Goal: Task Accomplishment & Management: Complete application form

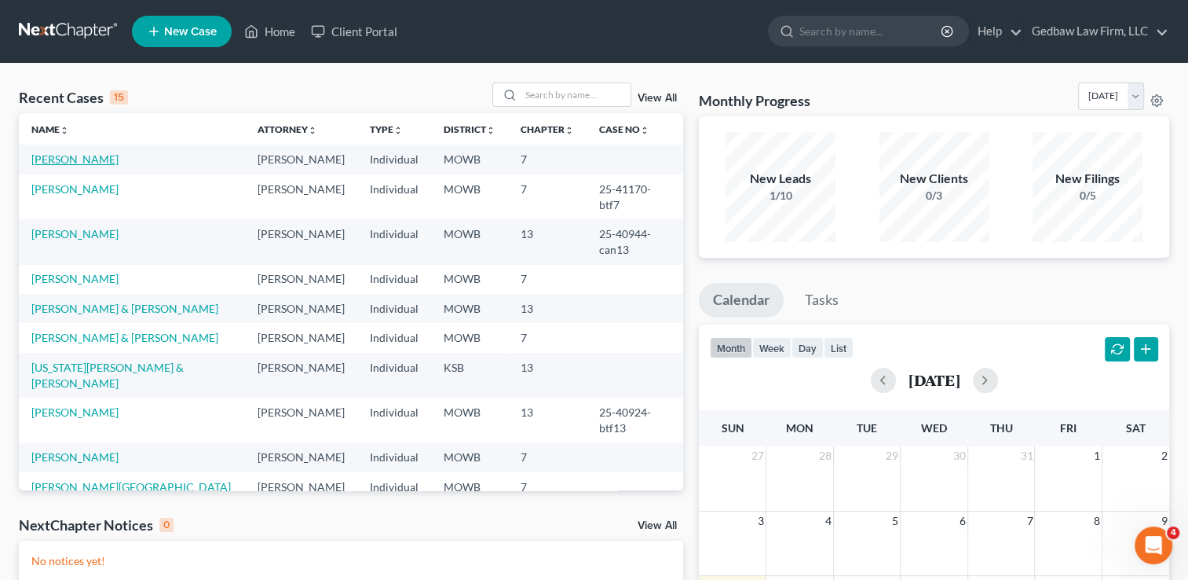
click at [75, 162] on link "[PERSON_NAME]" at bounding box center [74, 158] width 87 height 13
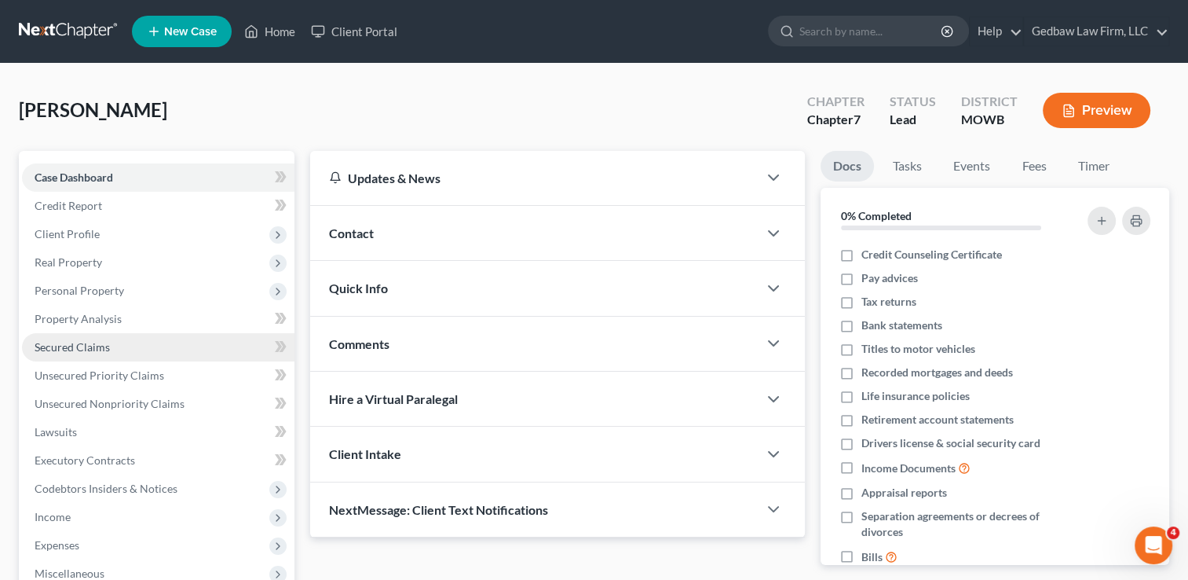
click at [155, 351] on link "Secured Claims" at bounding box center [158, 347] width 273 height 28
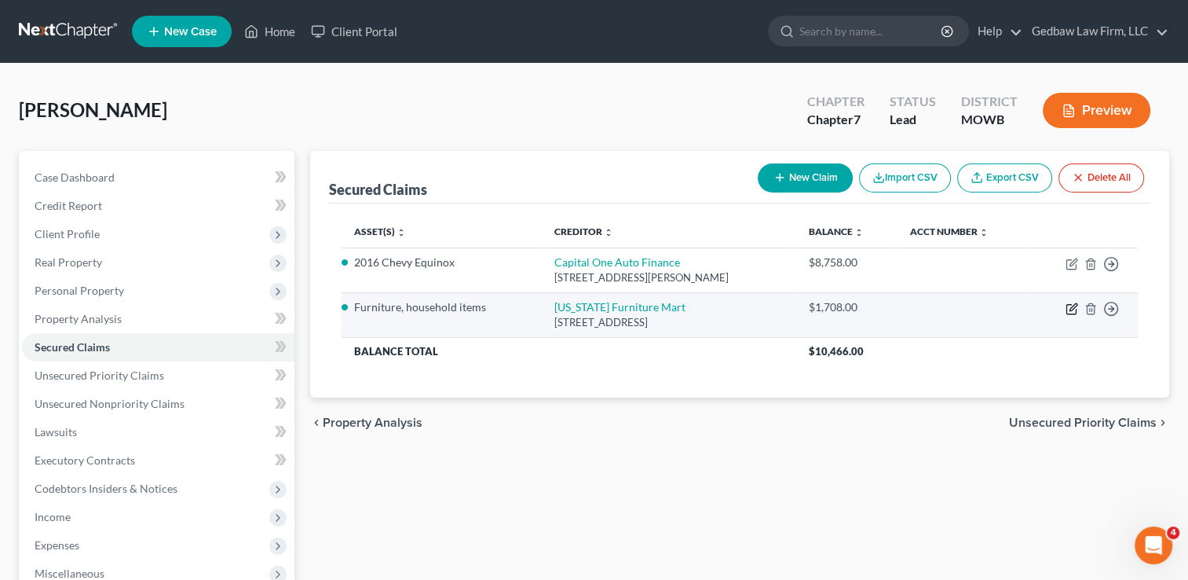
click at [1069, 312] on icon "button" at bounding box center [1072, 308] width 13 height 13
select select "30"
select select "2"
select select "0"
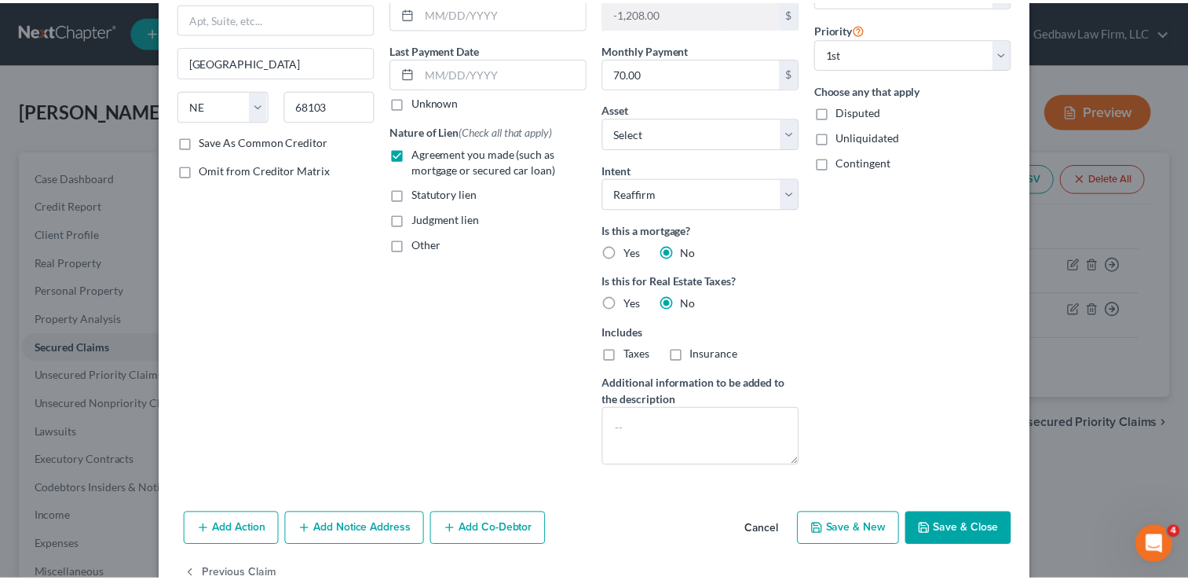
scroll to position [214, 0]
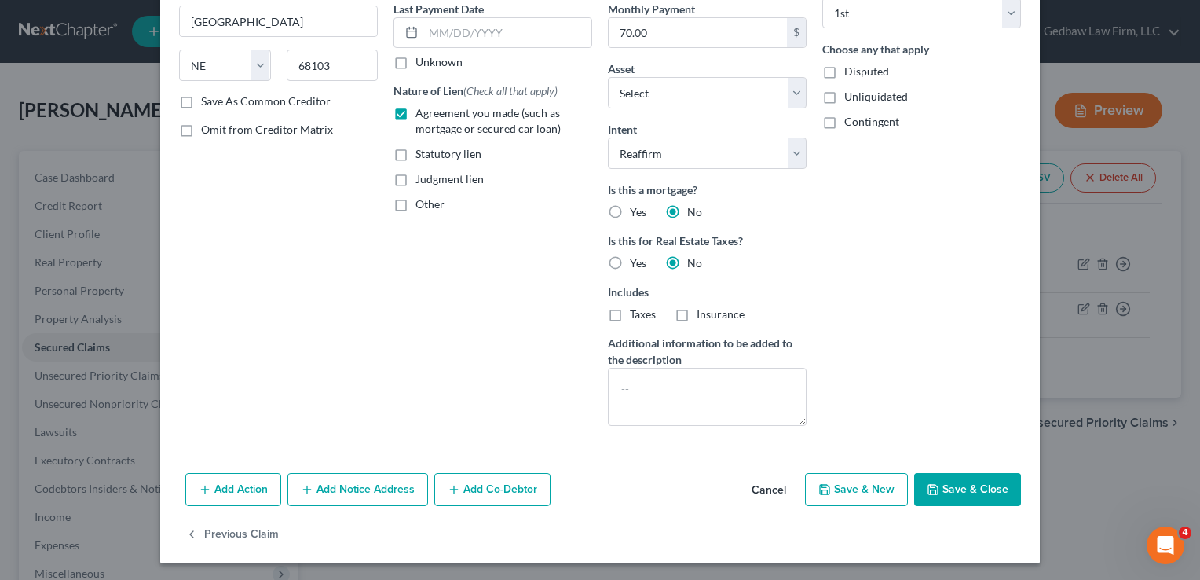
click at [771, 485] on button "Cancel" at bounding box center [769, 489] width 60 height 31
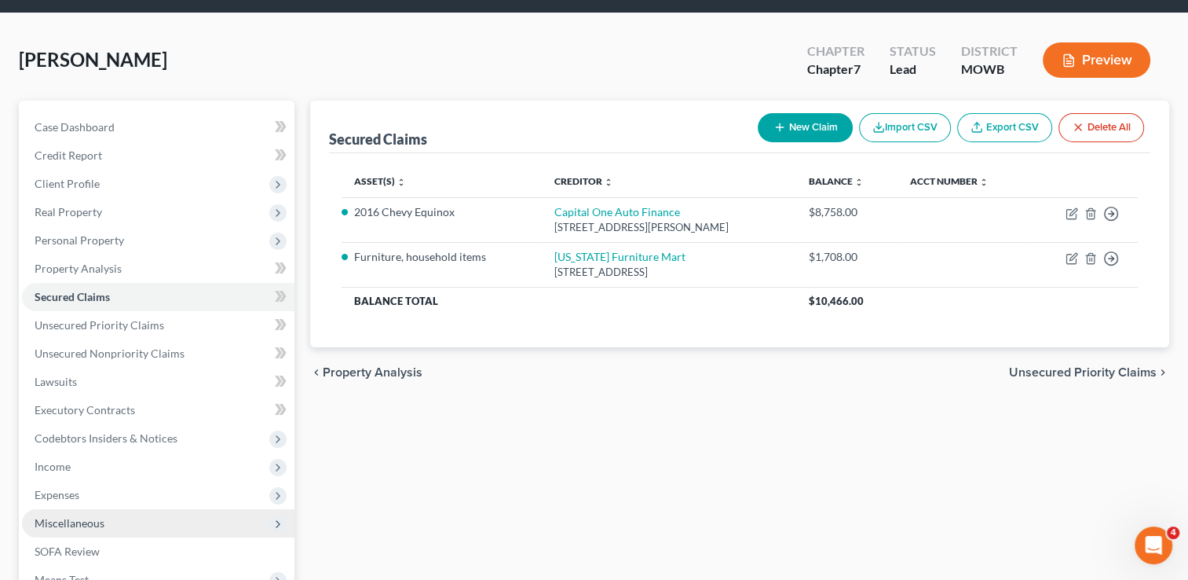
scroll to position [157, 0]
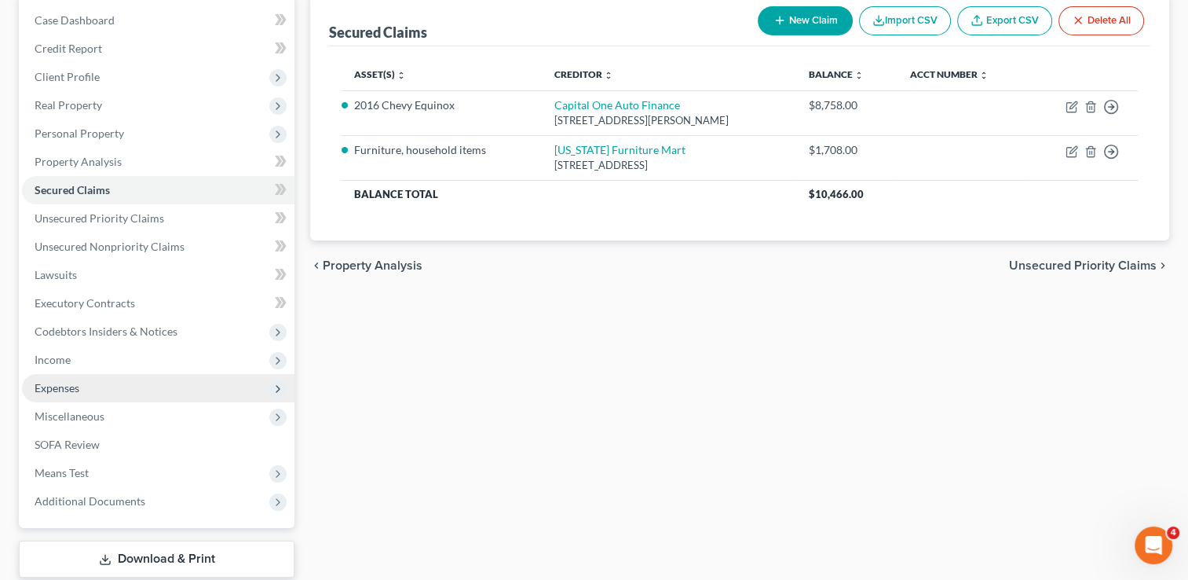
click at [125, 382] on span "Expenses" at bounding box center [158, 388] width 273 height 28
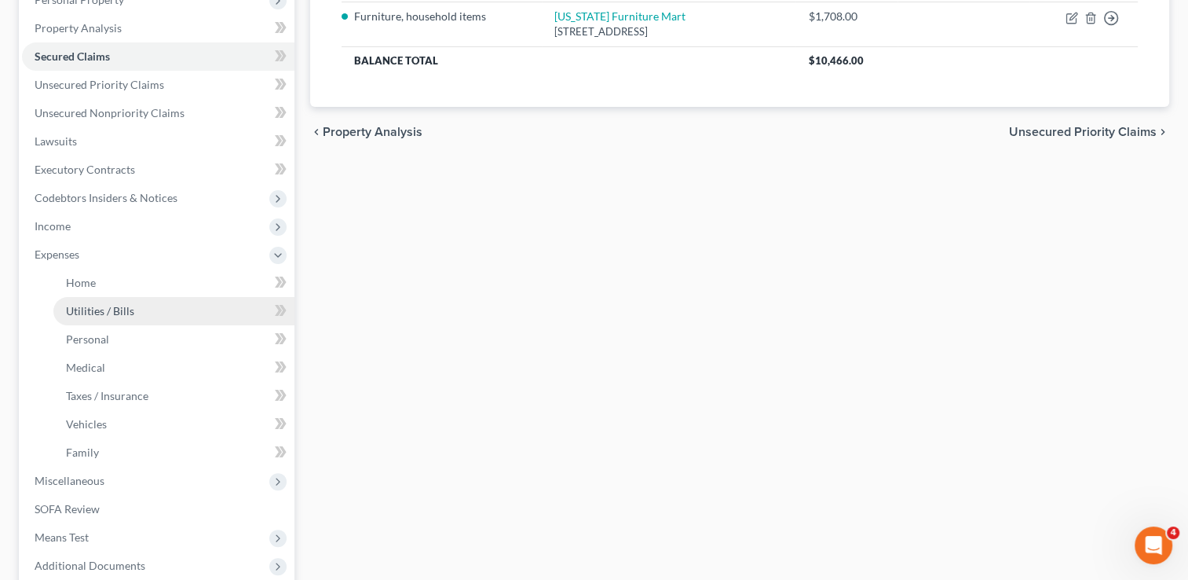
scroll to position [295, 0]
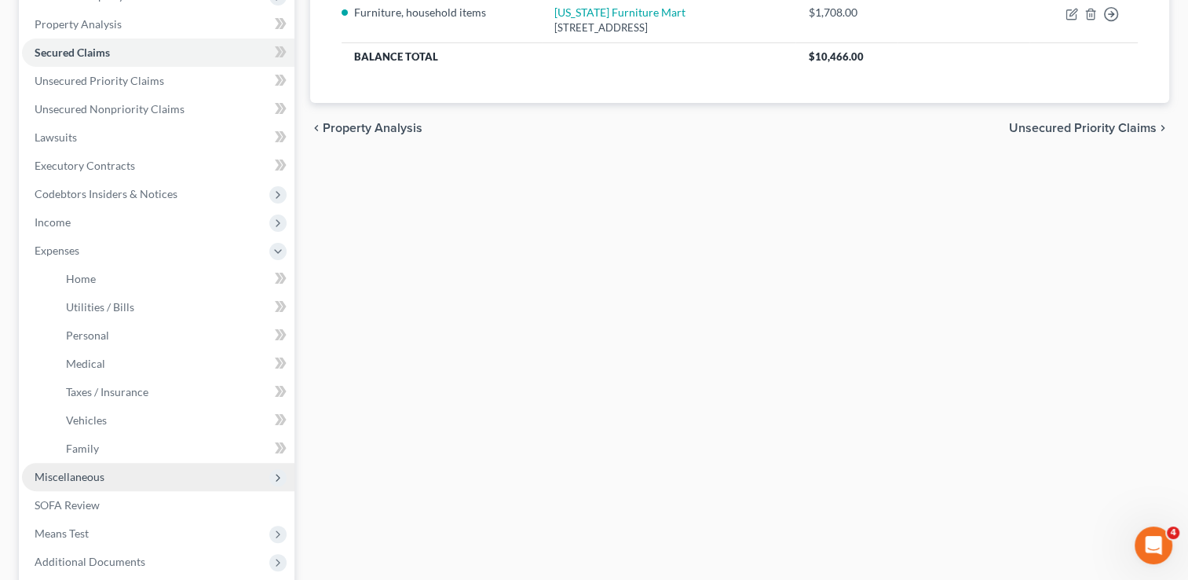
click at [145, 472] on span "Miscellaneous" at bounding box center [158, 477] width 273 height 28
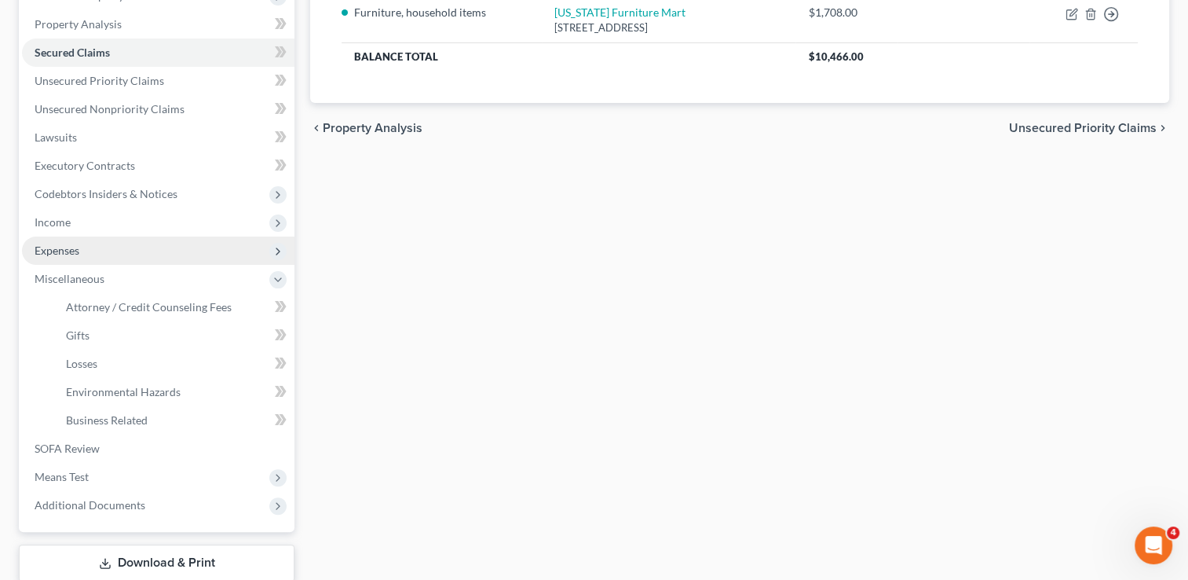
click at [133, 252] on span "Expenses" at bounding box center [158, 250] width 273 height 28
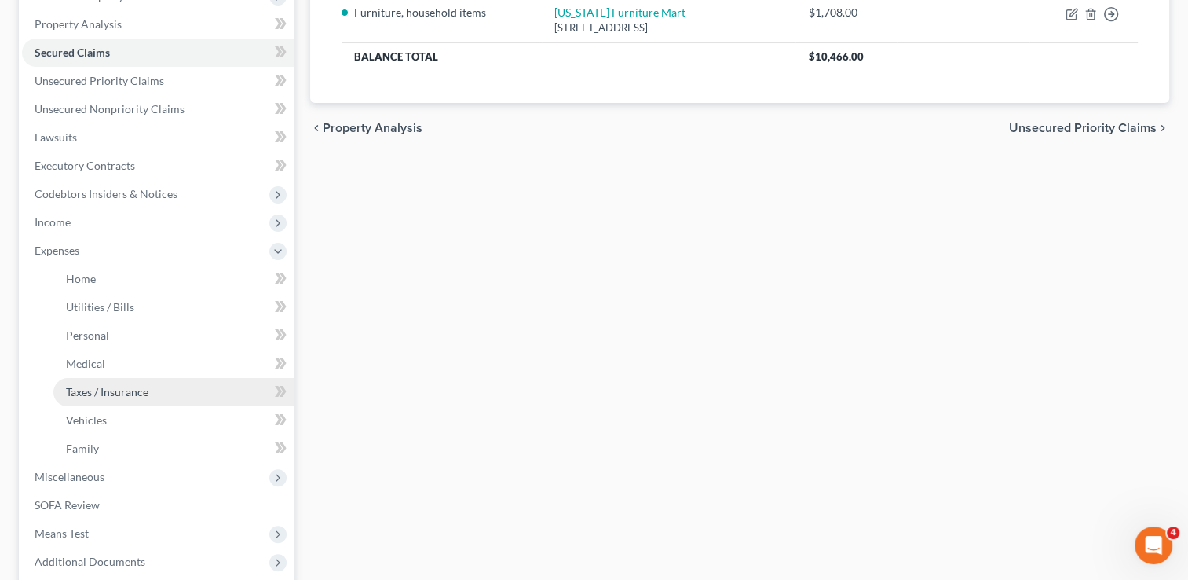
click at [141, 389] on span "Taxes / Insurance" at bounding box center [107, 391] width 82 height 13
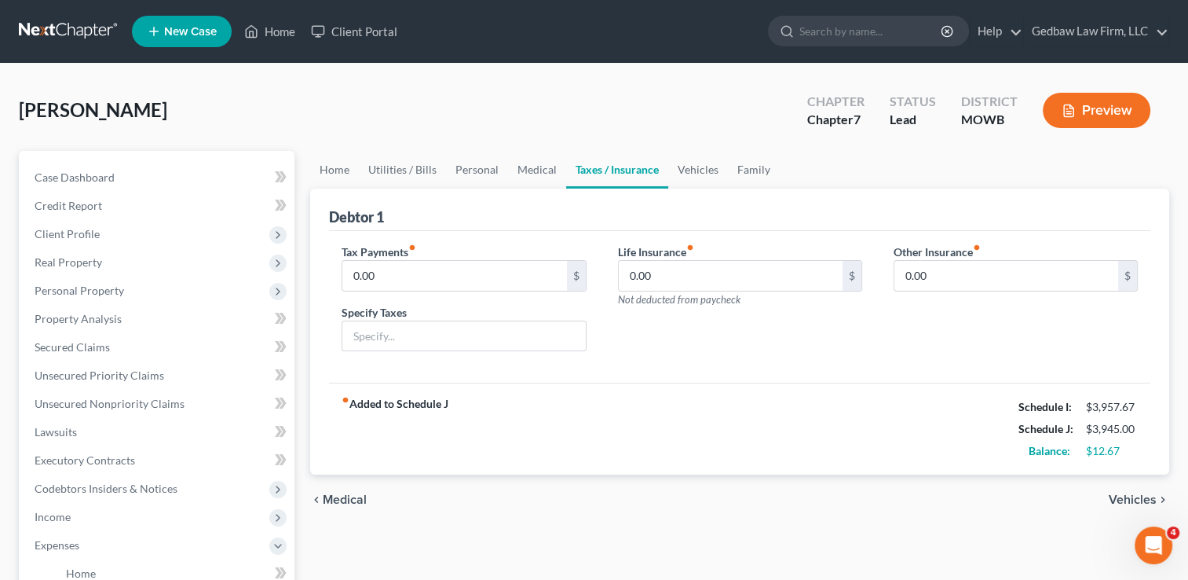
click at [1133, 497] on span "Vehicles" at bounding box center [1133, 499] width 48 height 13
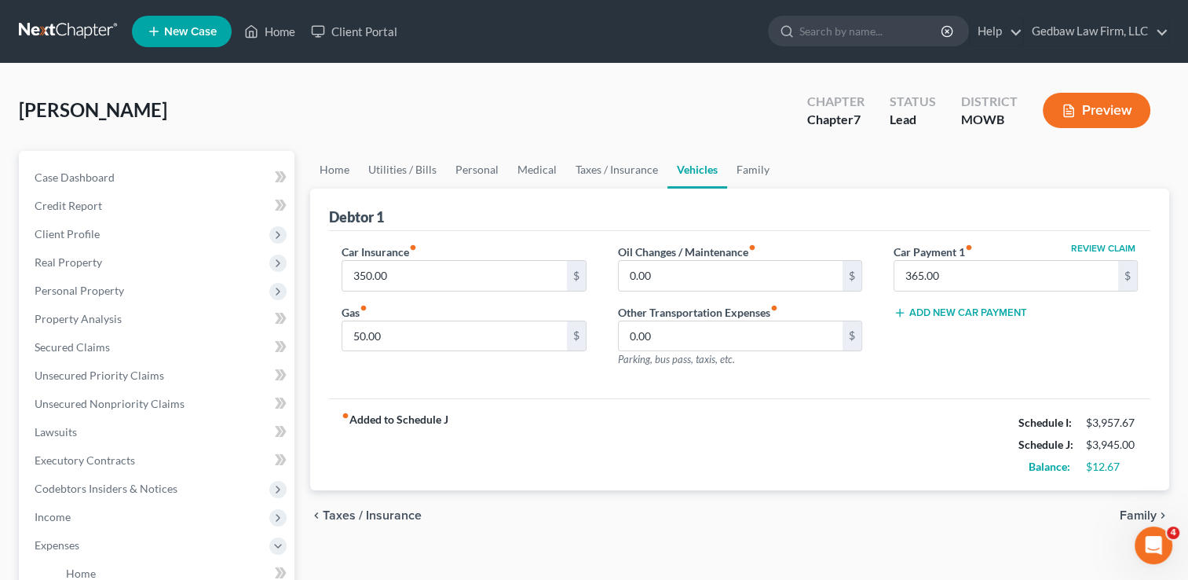
click at [1131, 510] on span "Family" at bounding box center [1138, 515] width 37 height 13
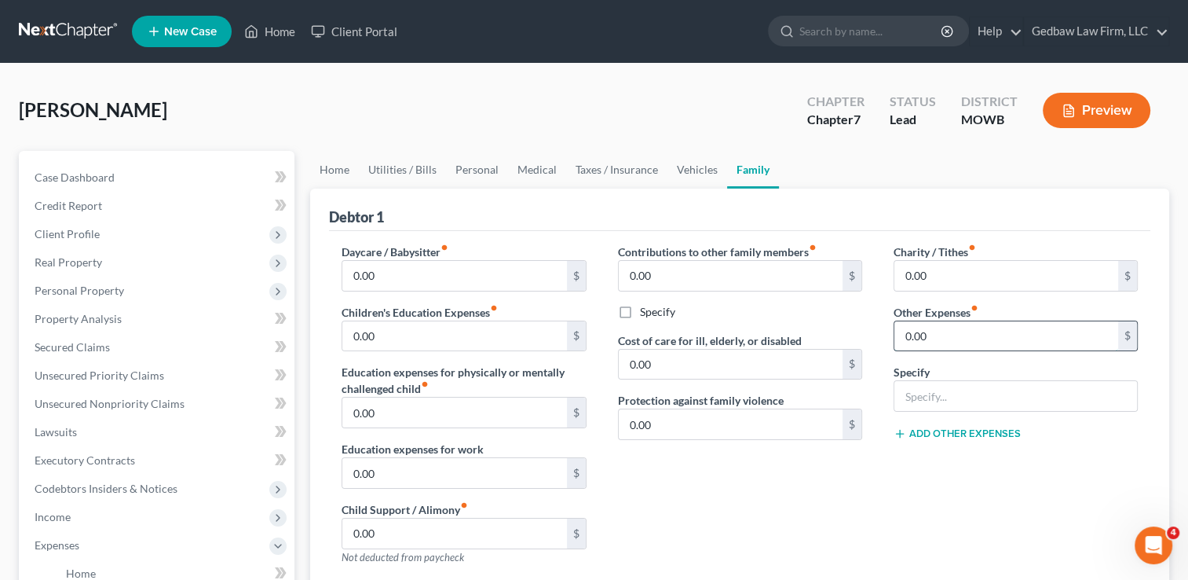
click at [968, 335] on input "0.00" at bounding box center [1007, 336] width 224 height 30
type input "7"
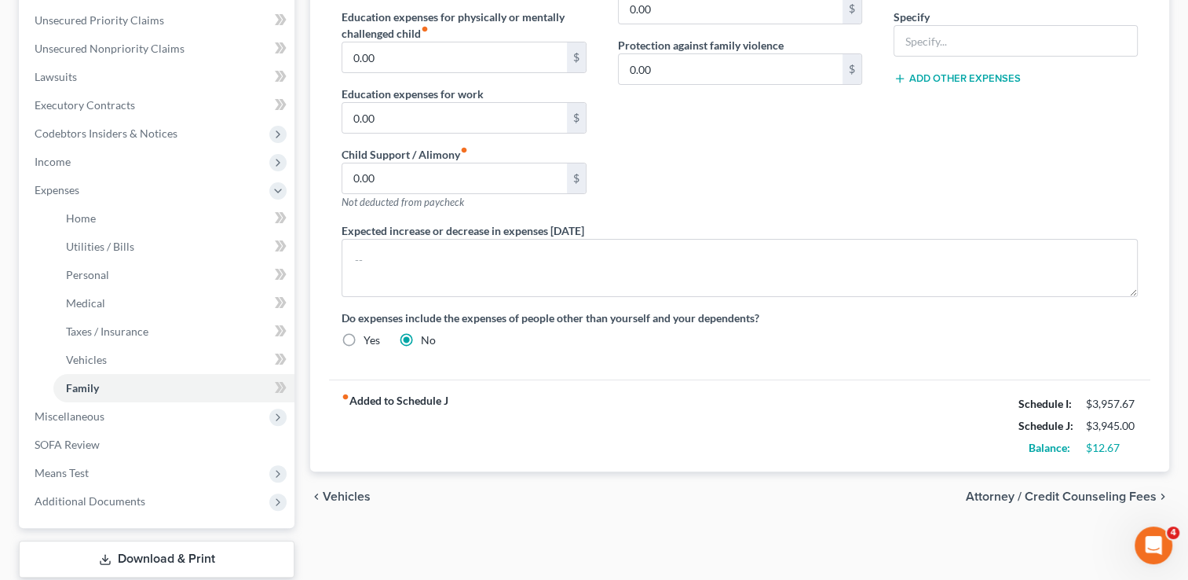
scroll to position [373, 0]
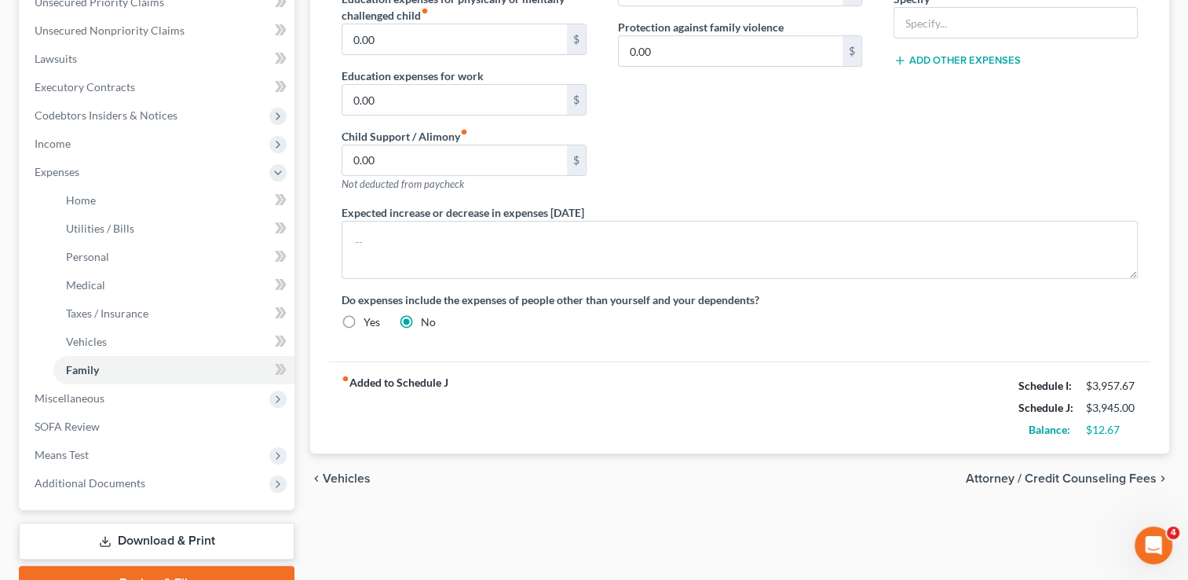
click at [350, 473] on span "Vehicles" at bounding box center [347, 478] width 48 height 13
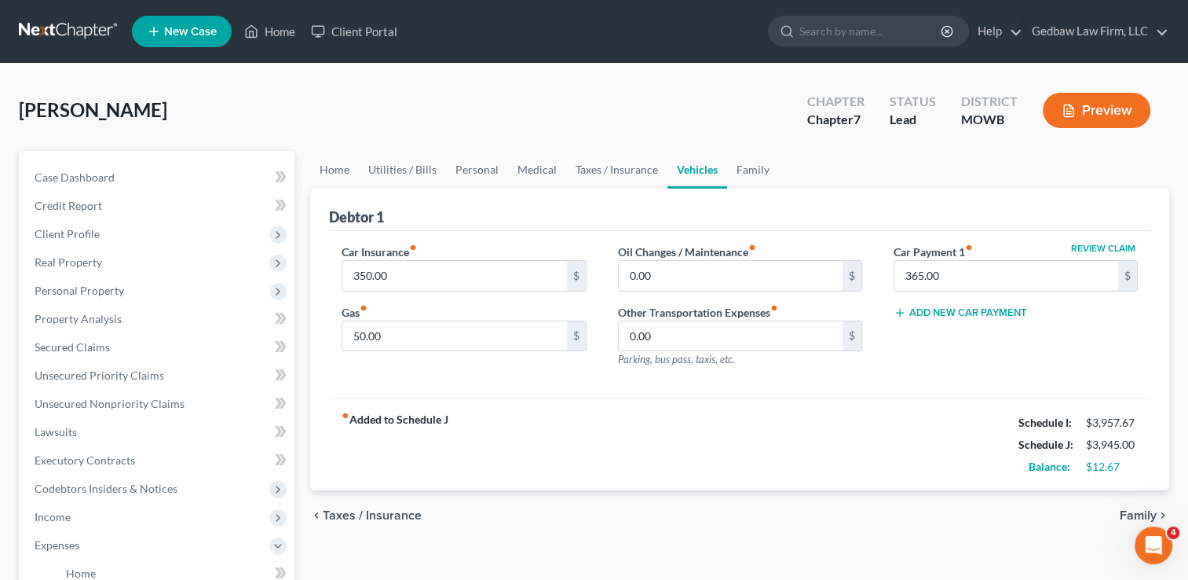
click at [368, 514] on span "Taxes / Insurance" at bounding box center [372, 515] width 99 height 13
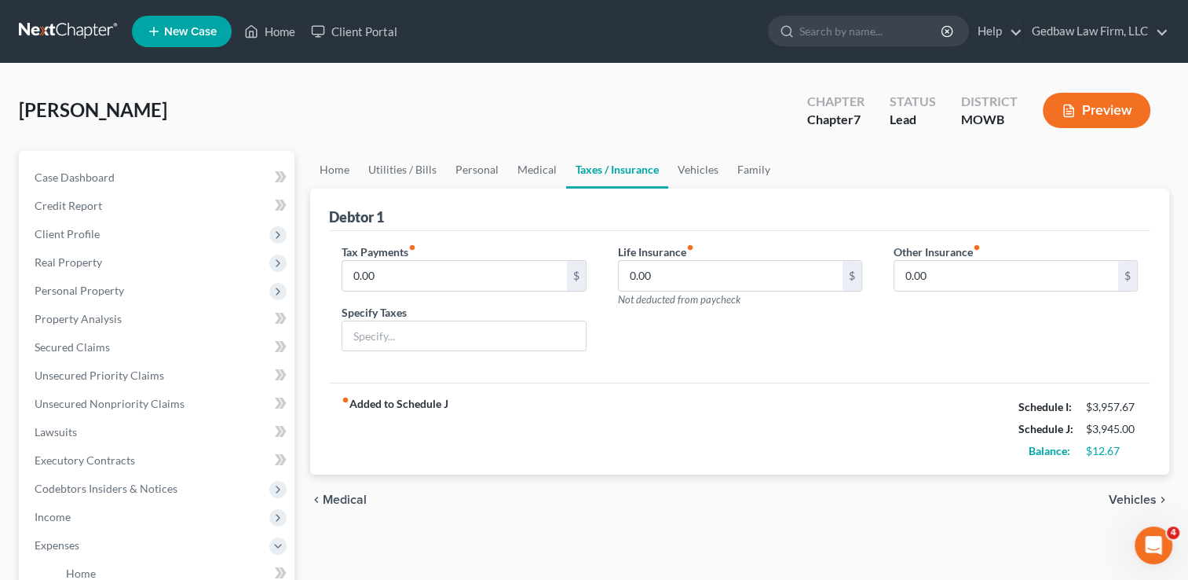
click at [342, 498] on span "Medical" at bounding box center [345, 499] width 44 height 13
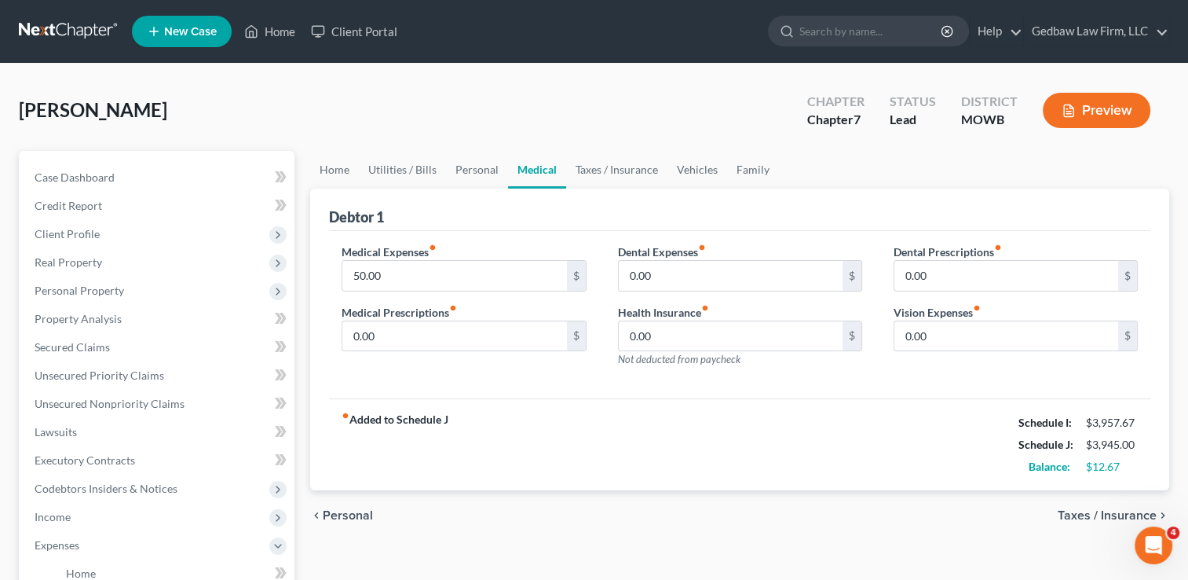
click at [354, 514] on span "Personal" at bounding box center [348, 515] width 50 height 13
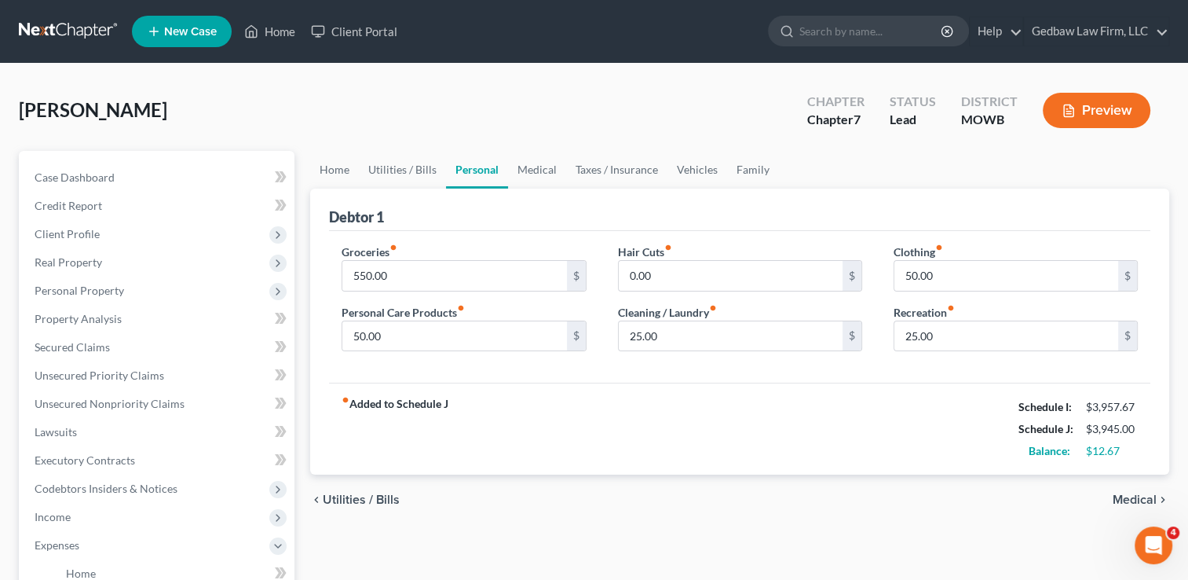
click at [369, 500] on span "Utilities / Bills" at bounding box center [361, 499] width 77 height 13
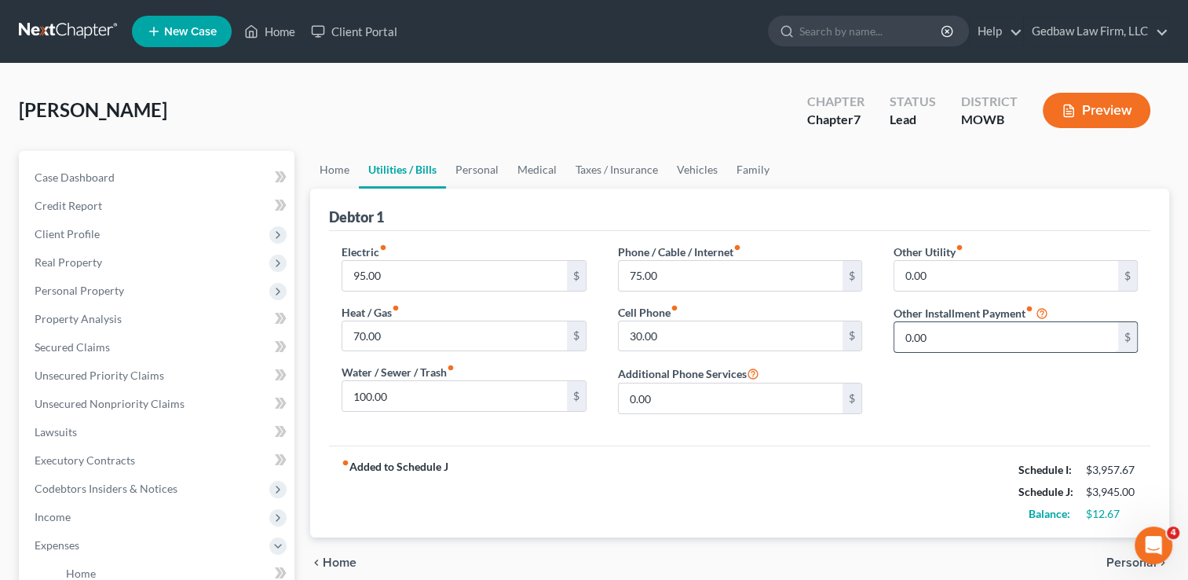
click at [1019, 336] on input "0.00" at bounding box center [1007, 337] width 224 height 30
type input "70"
click at [1034, 382] on input "text" at bounding box center [1016, 381] width 243 height 30
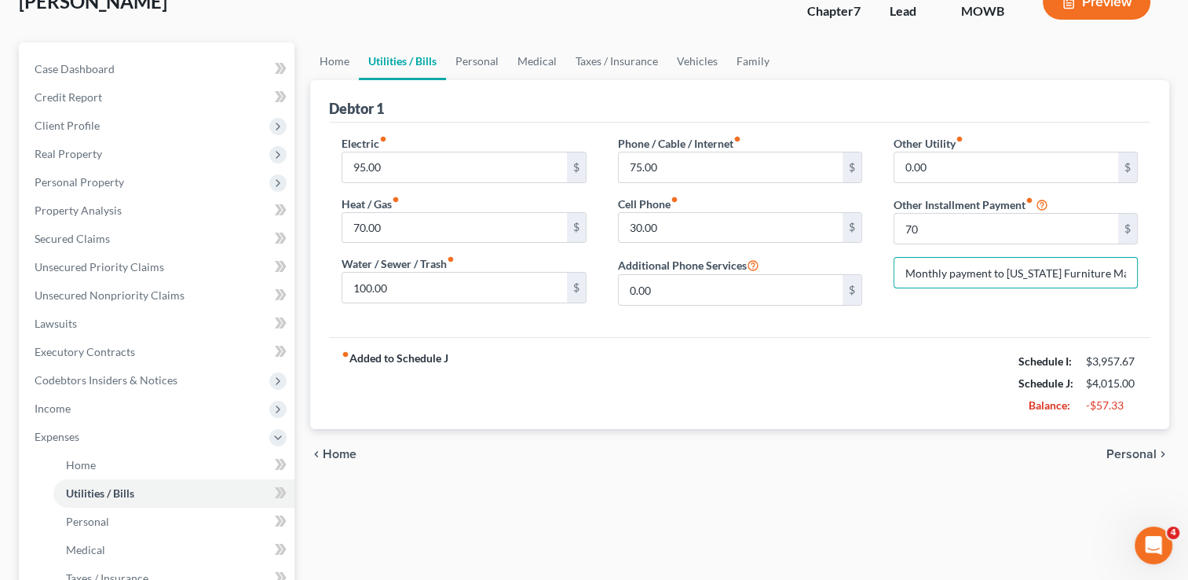
scroll to position [118, 0]
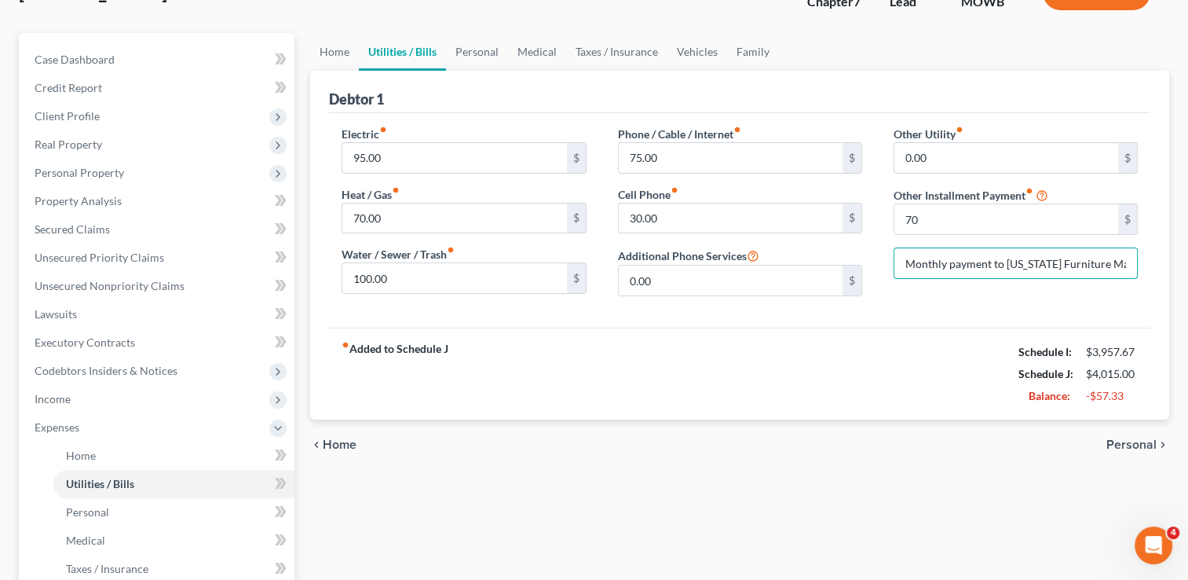
type input "Monthly payment to [US_STATE] Furniture Mart"
click at [1132, 440] on span "Personal" at bounding box center [1132, 444] width 50 height 13
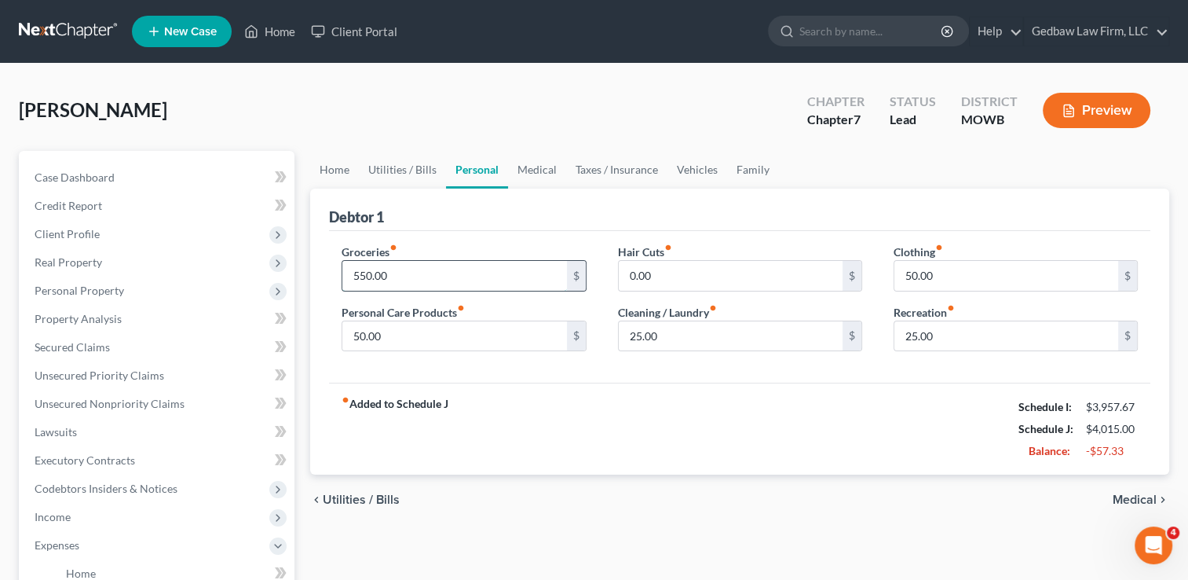
click at [403, 273] on input "550.00" at bounding box center [454, 276] width 224 height 30
type input "500"
click at [396, 331] on input "50.00" at bounding box center [454, 336] width 224 height 30
type input "40"
click at [672, 441] on div "fiber_manual_record Added to Schedule J Schedule I: $3,957.67 Schedule J: $3,95…" at bounding box center [739, 428] width 821 height 92
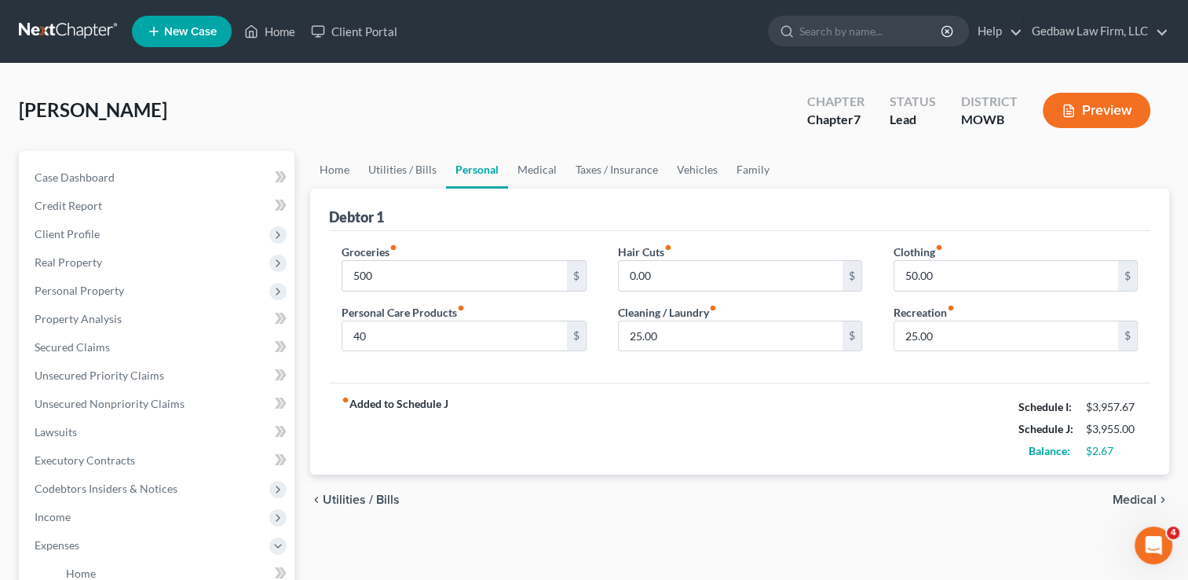
click at [1140, 498] on span "Medical" at bounding box center [1135, 499] width 44 height 13
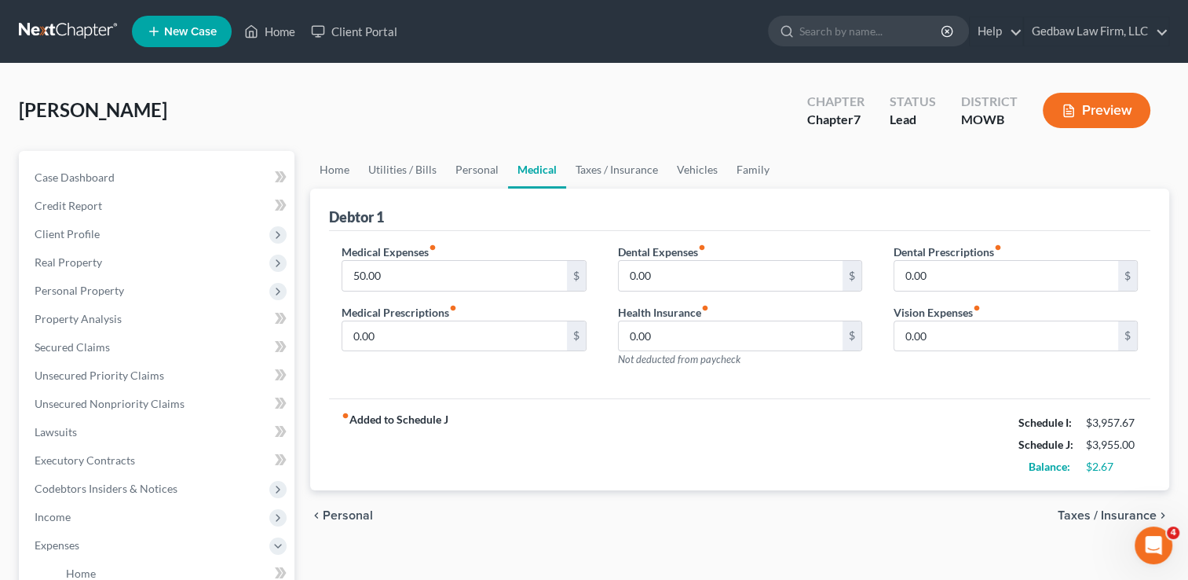
click at [1116, 510] on span "Taxes / Insurance" at bounding box center [1107, 515] width 99 height 13
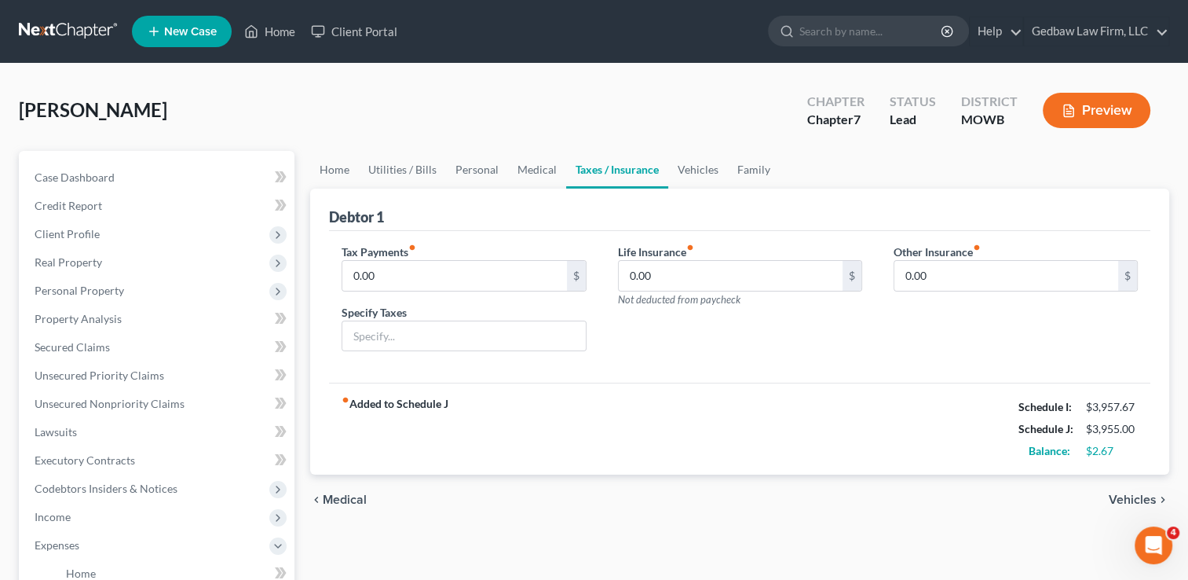
click at [1134, 498] on span "Vehicles" at bounding box center [1133, 499] width 48 height 13
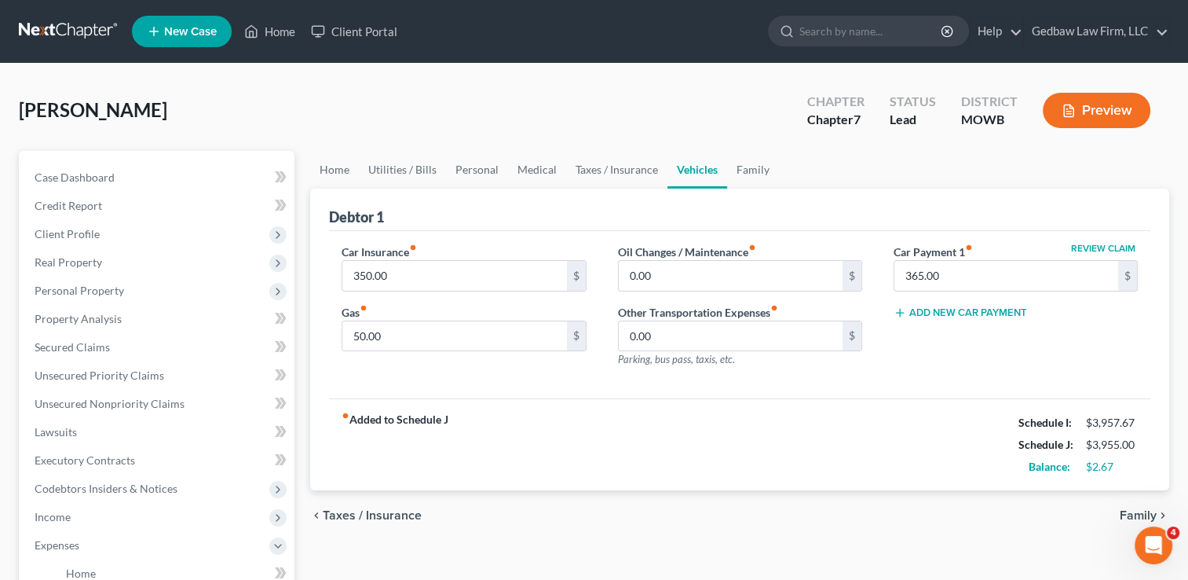
click at [1125, 513] on span "Family" at bounding box center [1138, 515] width 37 height 13
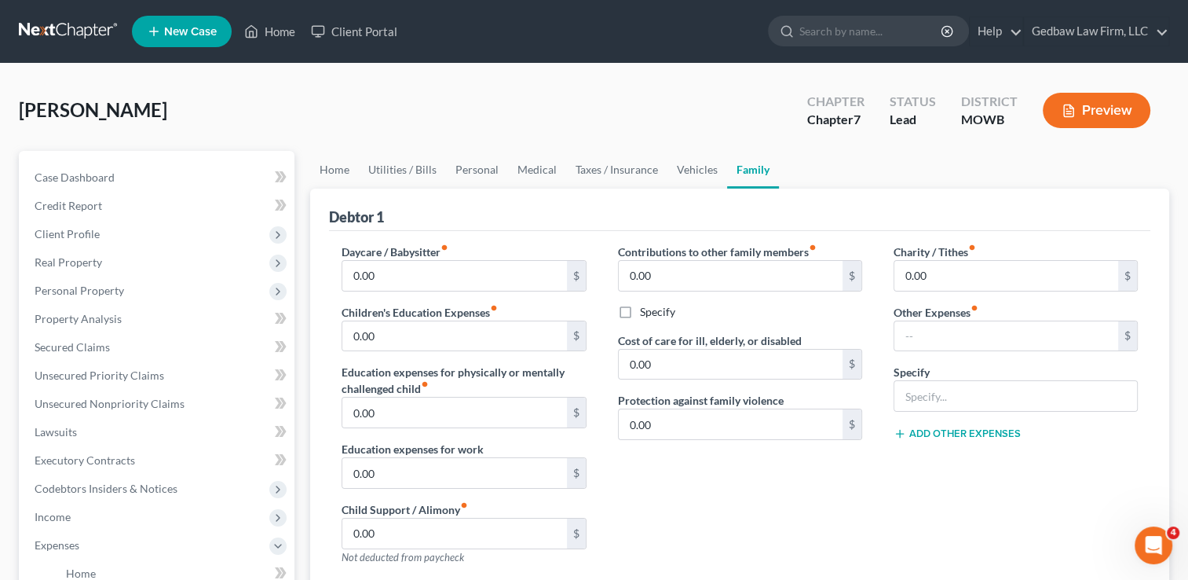
click at [1120, 105] on button "Preview" at bounding box center [1097, 110] width 108 height 35
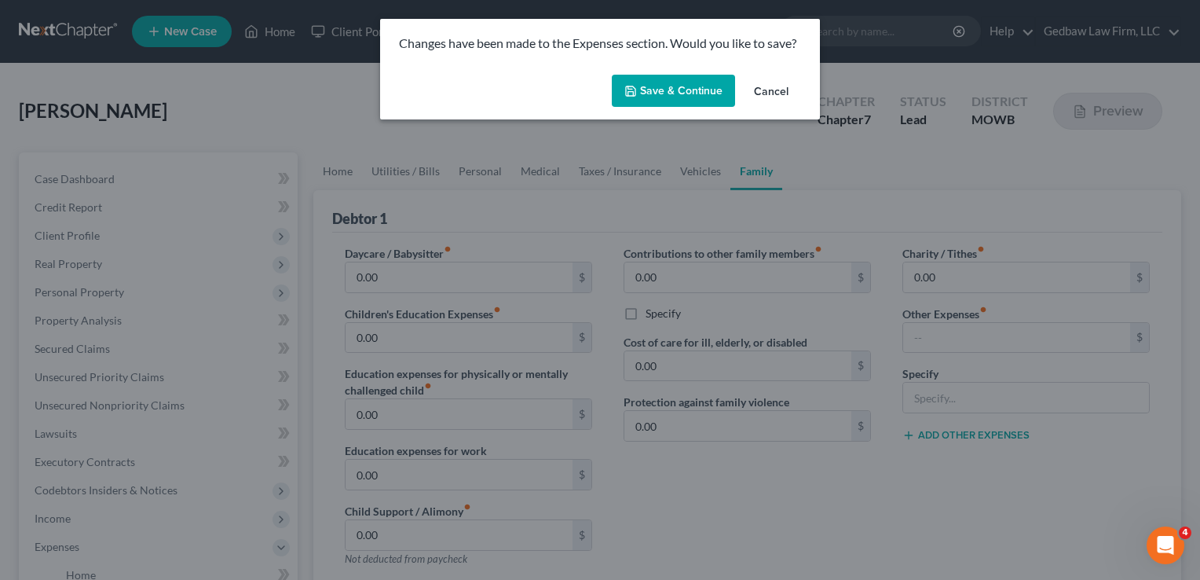
click at [690, 90] on button "Save & Continue" at bounding box center [673, 91] width 123 height 33
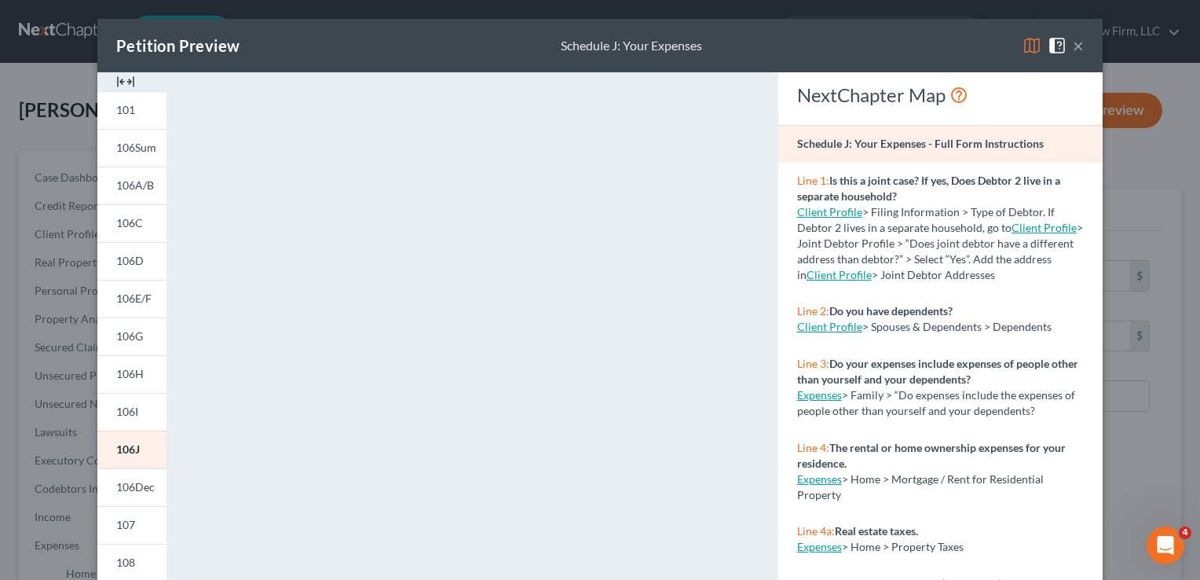
click at [1074, 46] on button "×" at bounding box center [1078, 45] width 11 height 19
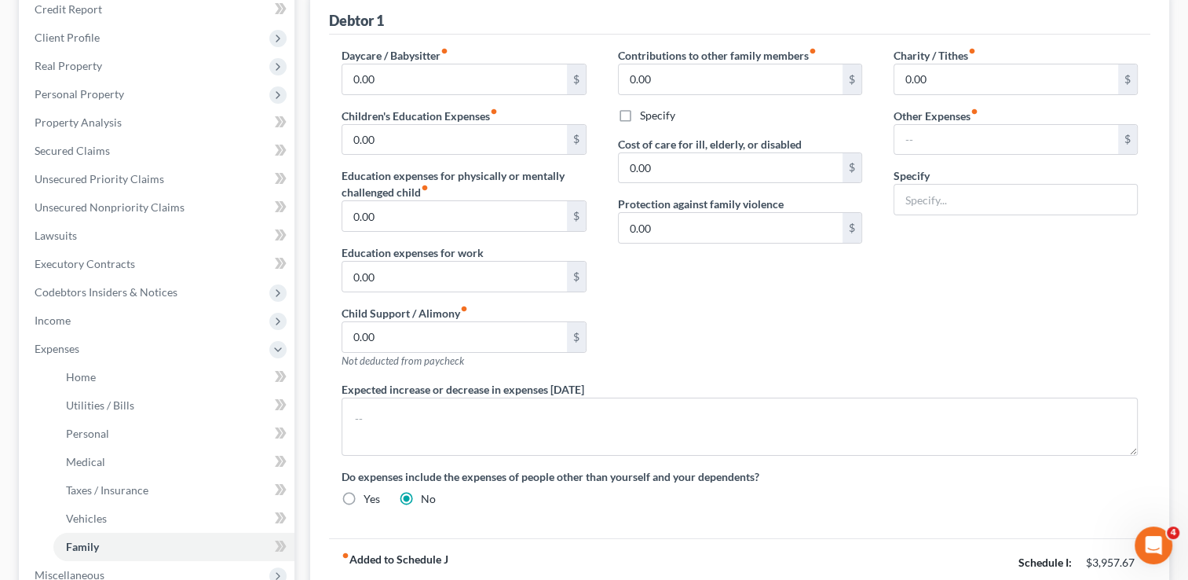
scroll to position [452, 0]
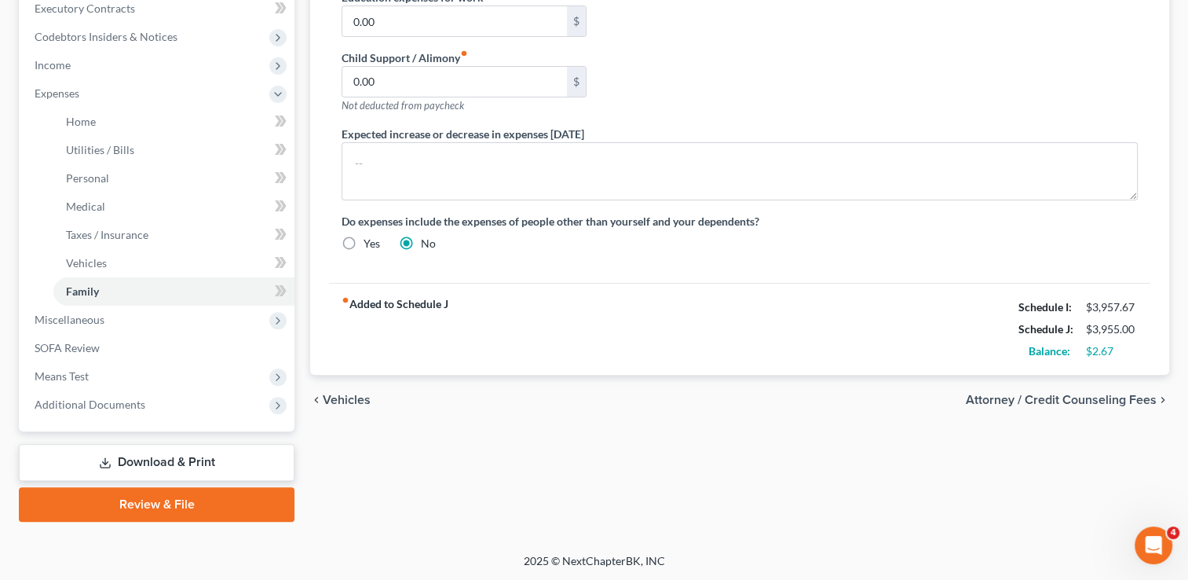
click at [173, 460] on link "Download & Print" at bounding box center [157, 462] width 276 height 37
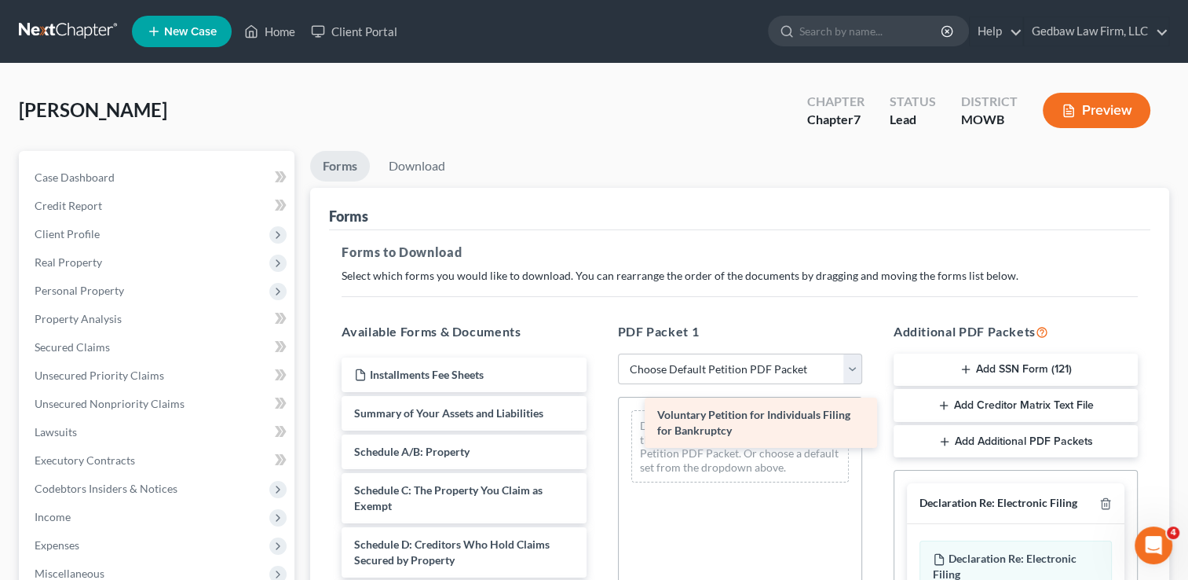
drag, startPoint x: 468, startPoint y: 416, endPoint x: 771, endPoint y: 419, distance: 303.2
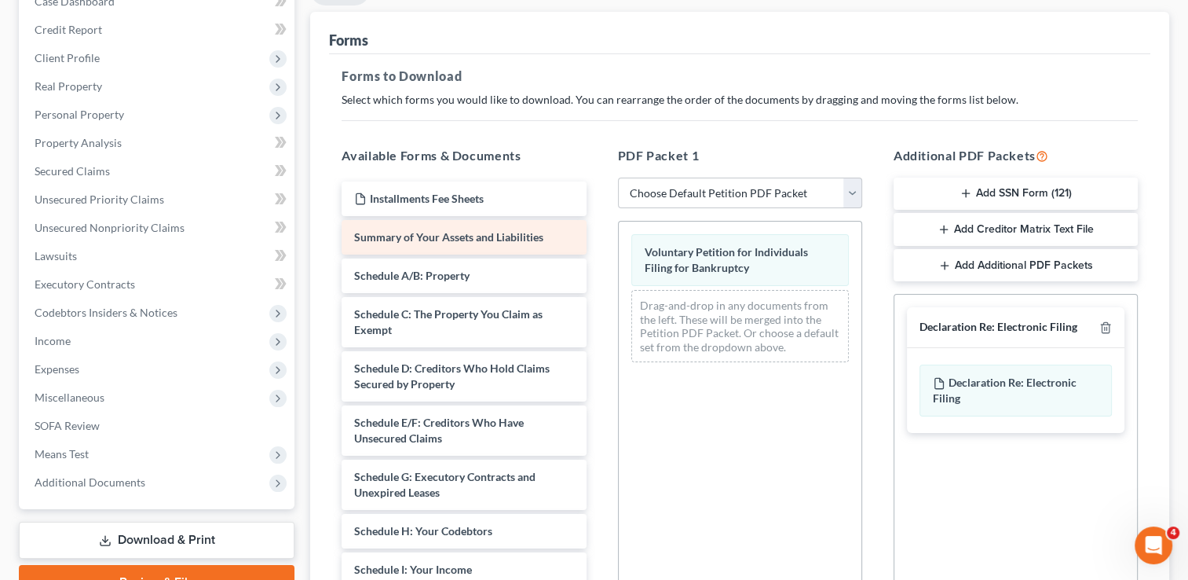
scroll to position [176, 0]
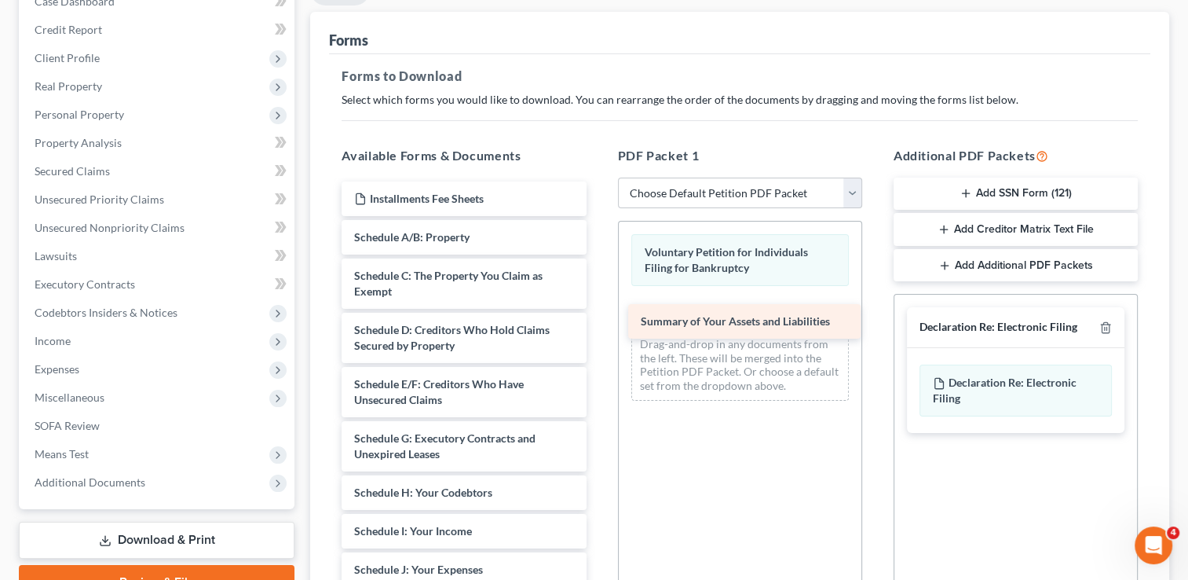
drag, startPoint x: 499, startPoint y: 232, endPoint x: 786, endPoint y: 317, distance: 299.2
click at [598, 317] on div "Summary of Your Assets and Liabilities Installments Fee Sheets Summary of Your …" at bounding box center [463, 577] width 269 height 792
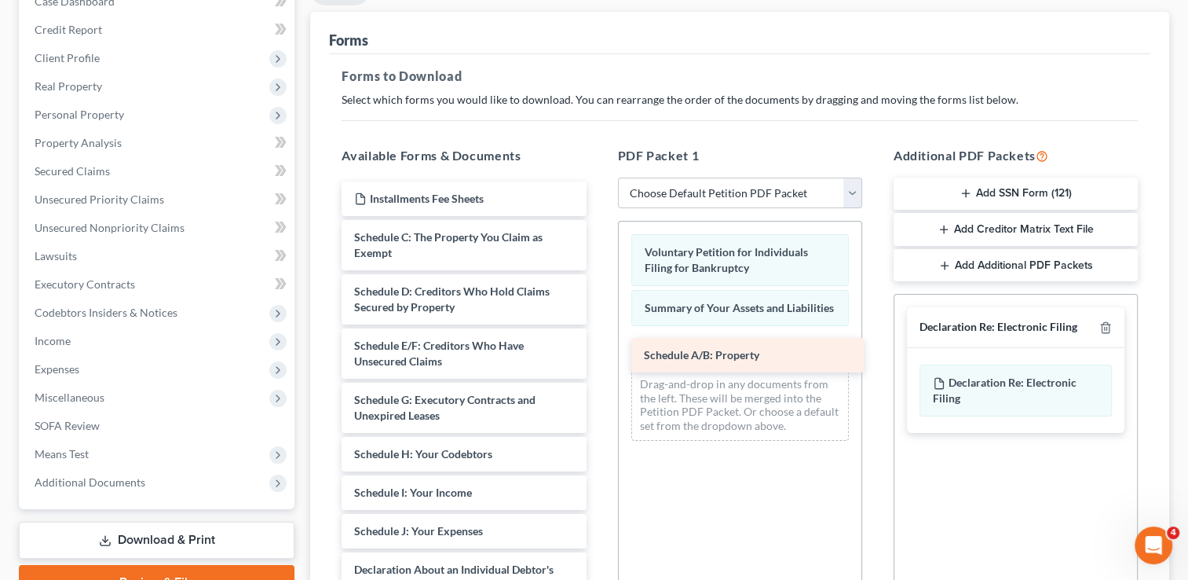
drag, startPoint x: 508, startPoint y: 240, endPoint x: 798, endPoint y: 359, distance: 313.4
click at [598, 359] on div "Schedule A/B: Property Installments Fee Sheets Schedule A/B: Property Schedule …" at bounding box center [463, 557] width 269 height 753
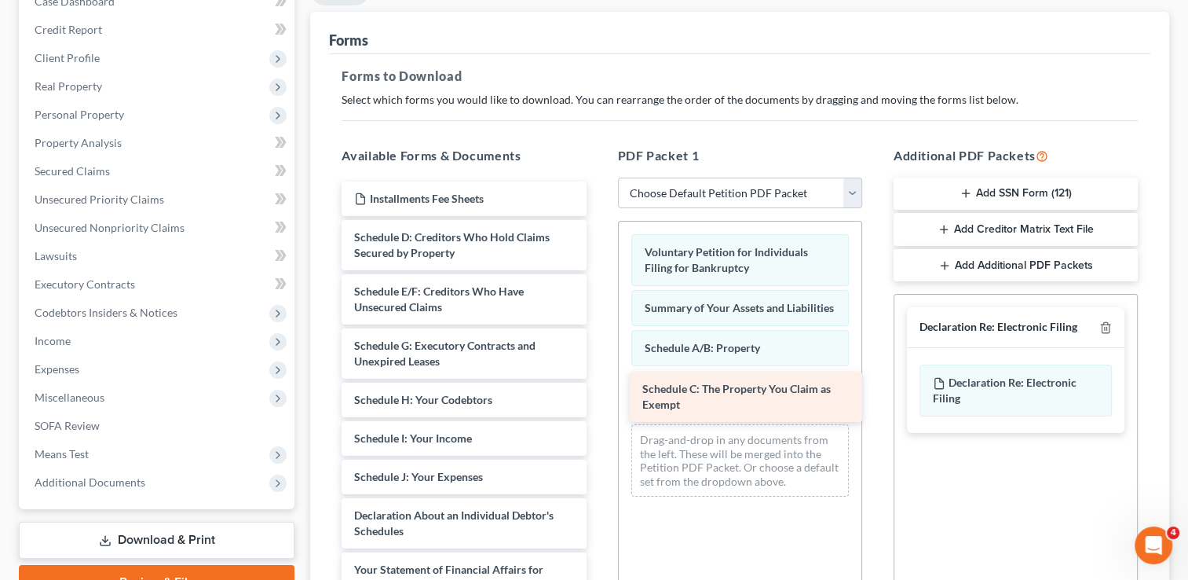
drag, startPoint x: 494, startPoint y: 244, endPoint x: 781, endPoint y: 393, distance: 323.5
click at [598, 393] on div "Schedule C: The Property You Claim as Exempt Installments Fee Sheets Schedule C…" at bounding box center [463, 530] width 269 height 699
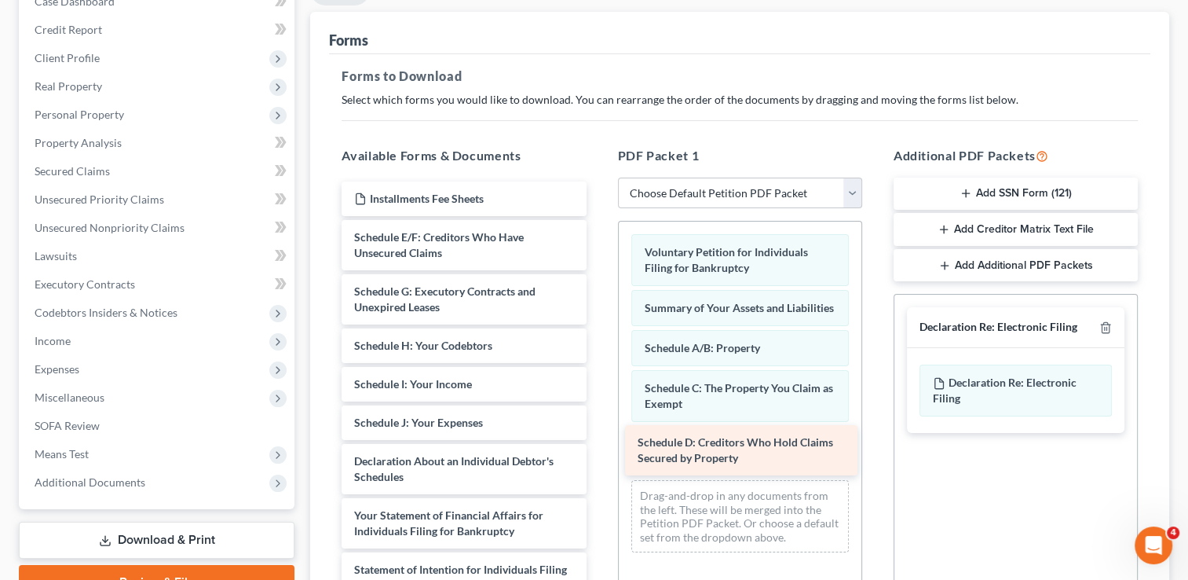
drag, startPoint x: 454, startPoint y: 251, endPoint x: 737, endPoint y: 456, distance: 350.3
click at [598, 456] on div "Schedule D: Creditors Who Hold Claims Secured by Property Installments Fee Shee…" at bounding box center [463, 503] width 269 height 645
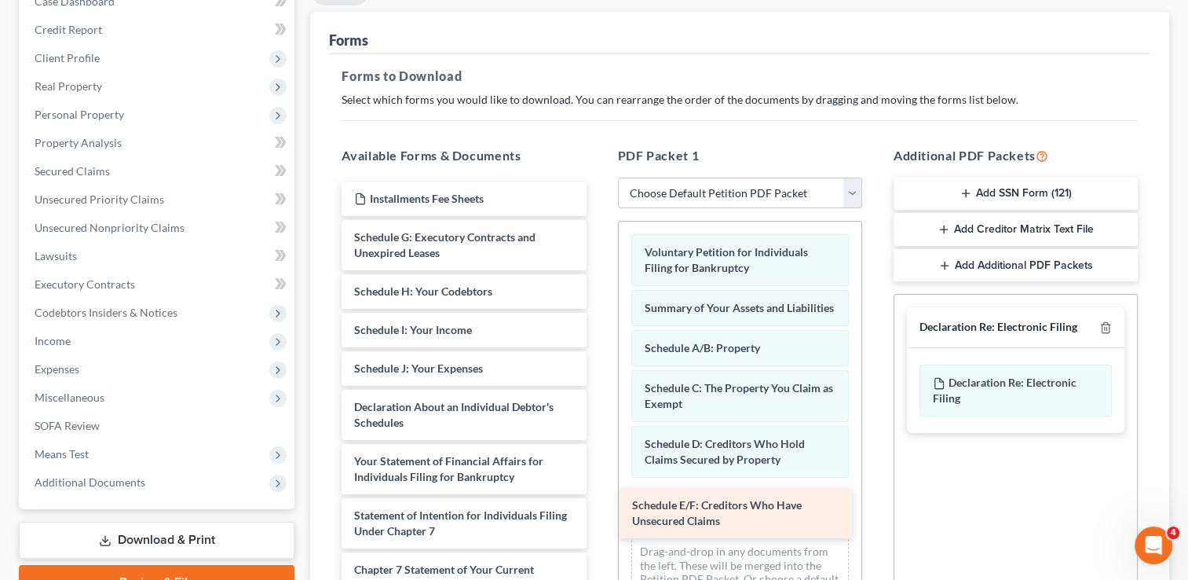
drag, startPoint x: 495, startPoint y: 250, endPoint x: 773, endPoint y: 510, distance: 381.1
click at [598, 510] on div "Schedule E/F: Creditors Who Have Unsecured Claims Installments Fee Sheets Sched…" at bounding box center [463, 476] width 269 height 591
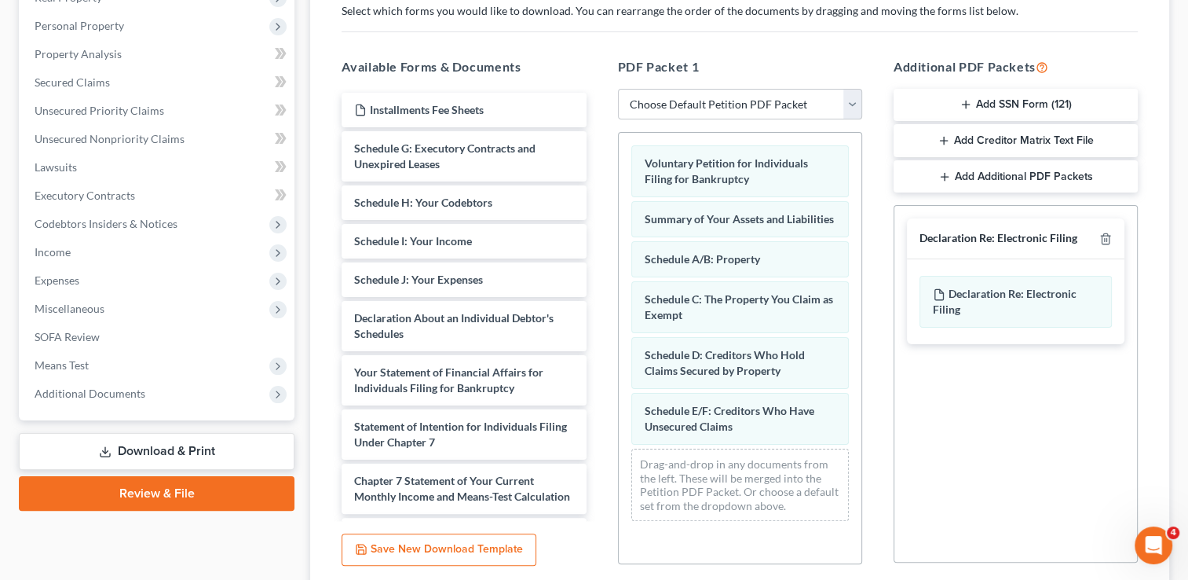
scroll to position [314, 0]
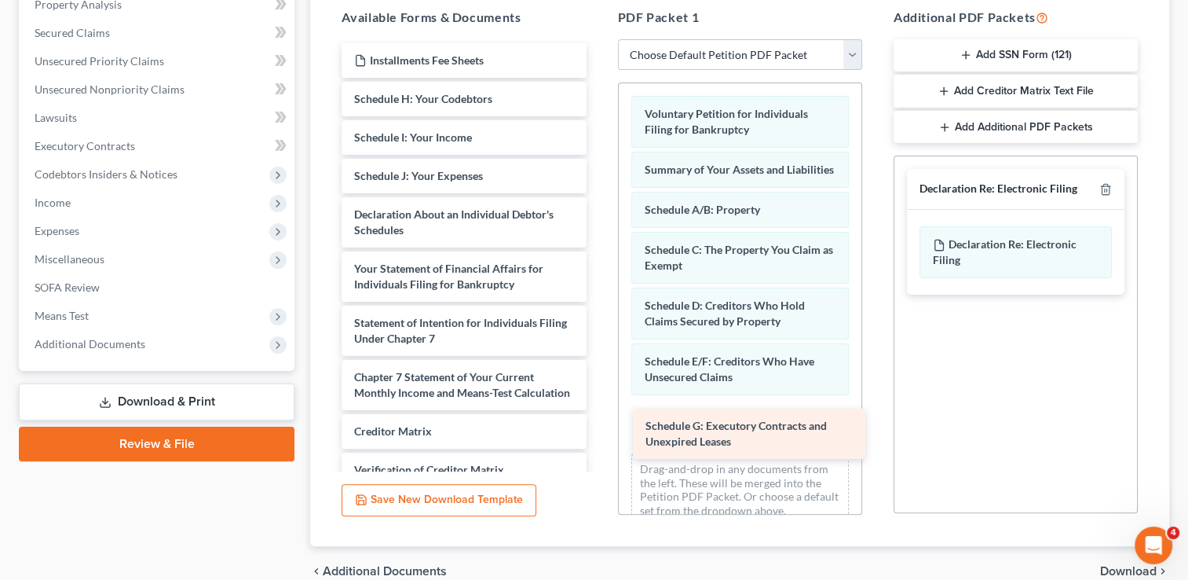
drag, startPoint x: 503, startPoint y: 114, endPoint x: 793, endPoint y: 442, distance: 438.4
click at [598, 442] on div "Schedule G: Executory Contracts and Unexpired Leases Installments Fee Sheets Sc…" at bounding box center [463, 311] width 269 height 536
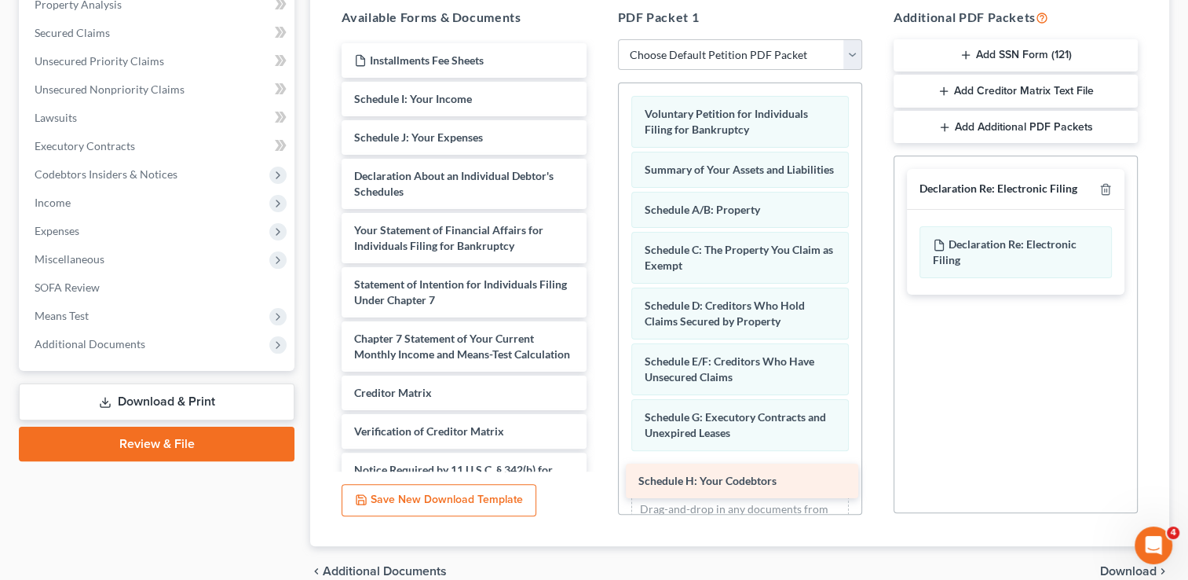
drag, startPoint x: 499, startPoint y: 104, endPoint x: 784, endPoint y: 488, distance: 477.2
click at [598, 488] on div "Schedule H: Your Codebtors Installments Fee Sheets Schedule H: Your Codebtors S…" at bounding box center [463, 292] width 269 height 498
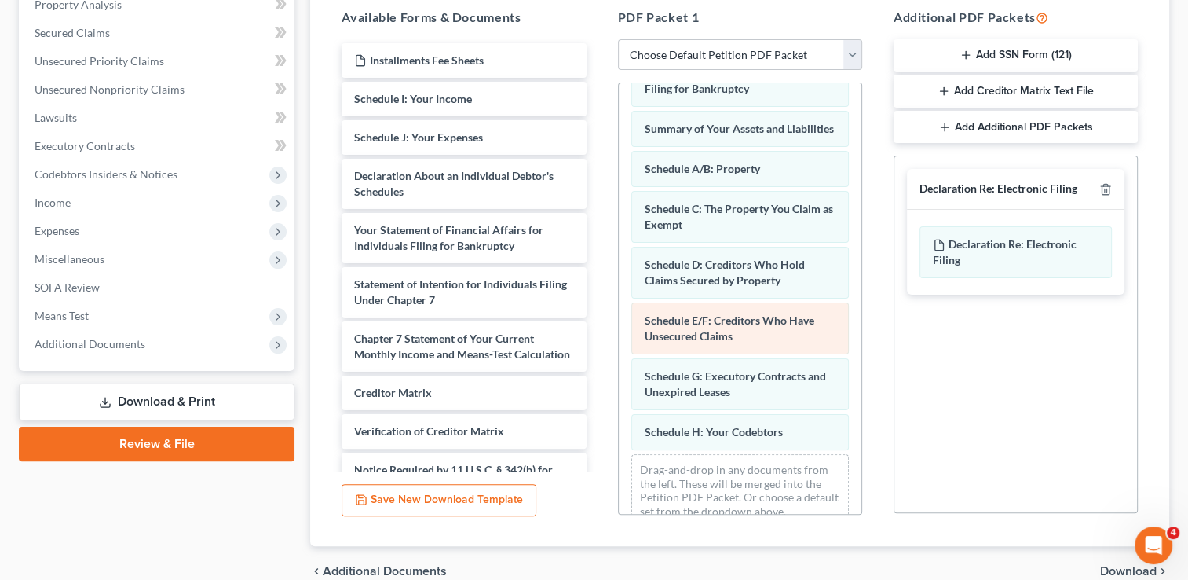
scroll to position [79, 0]
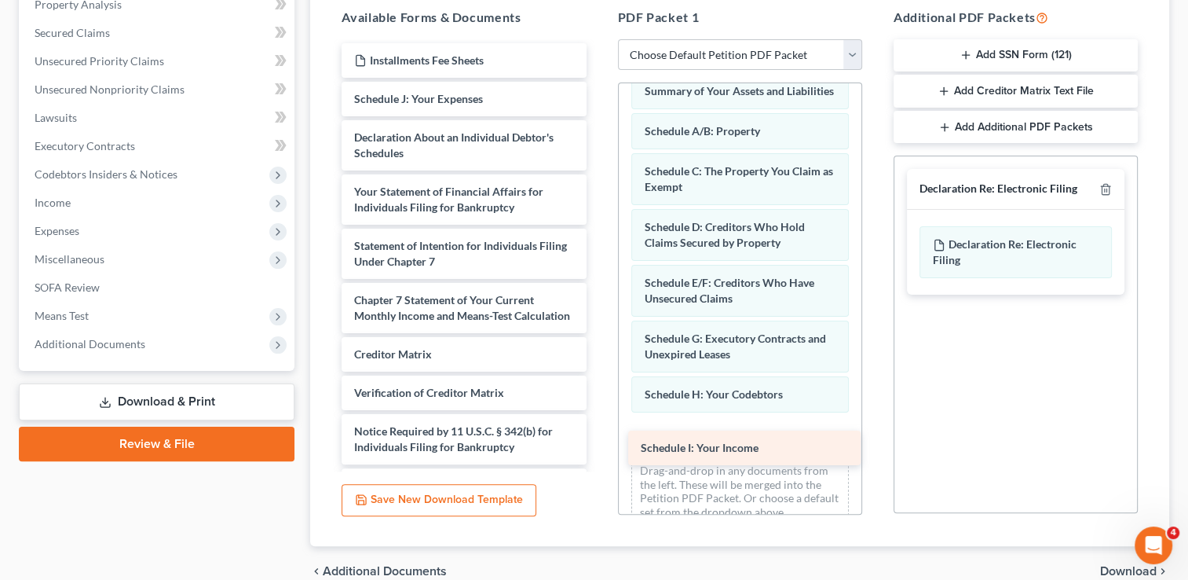
drag, startPoint x: 440, startPoint y: 100, endPoint x: 726, endPoint y: 450, distance: 452.6
click at [598, 450] on div "Schedule I: Your Income Installments Fee Sheets Schedule I: Your Income Schedul…" at bounding box center [463, 272] width 269 height 459
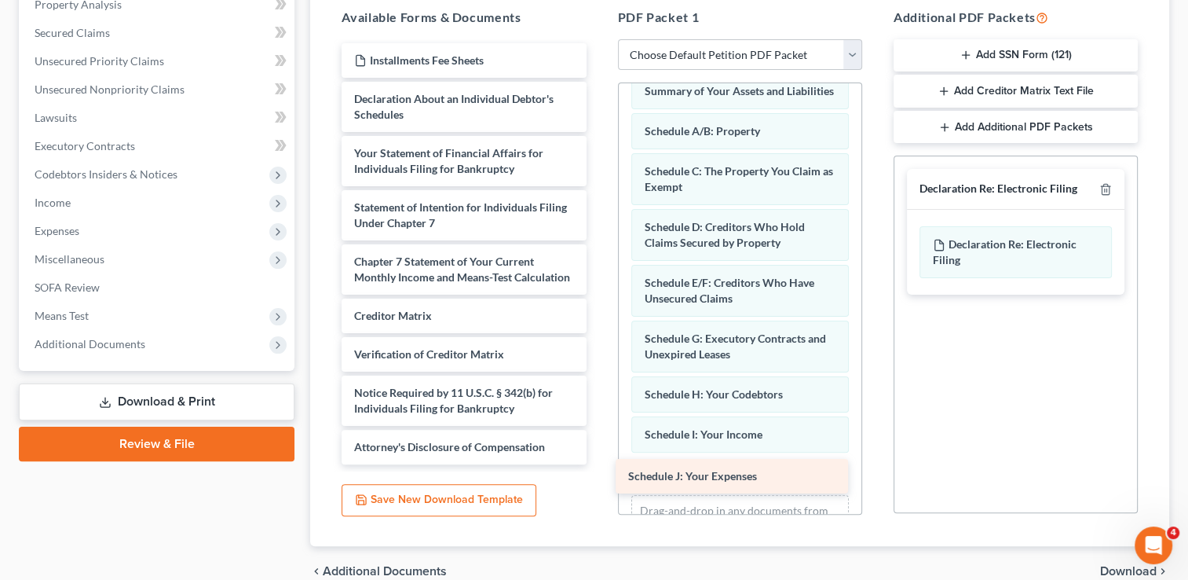
drag, startPoint x: 518, startPoint y: 98, endPoint x: 792, endPoint y: 477, distance: 467.3
click at [598, 464] on div "Schedule J: Your Expenses Installments Fee Sheets Schedule J: Your Expenses Dec…" at bounding box center [463, 253] width 269 height 421
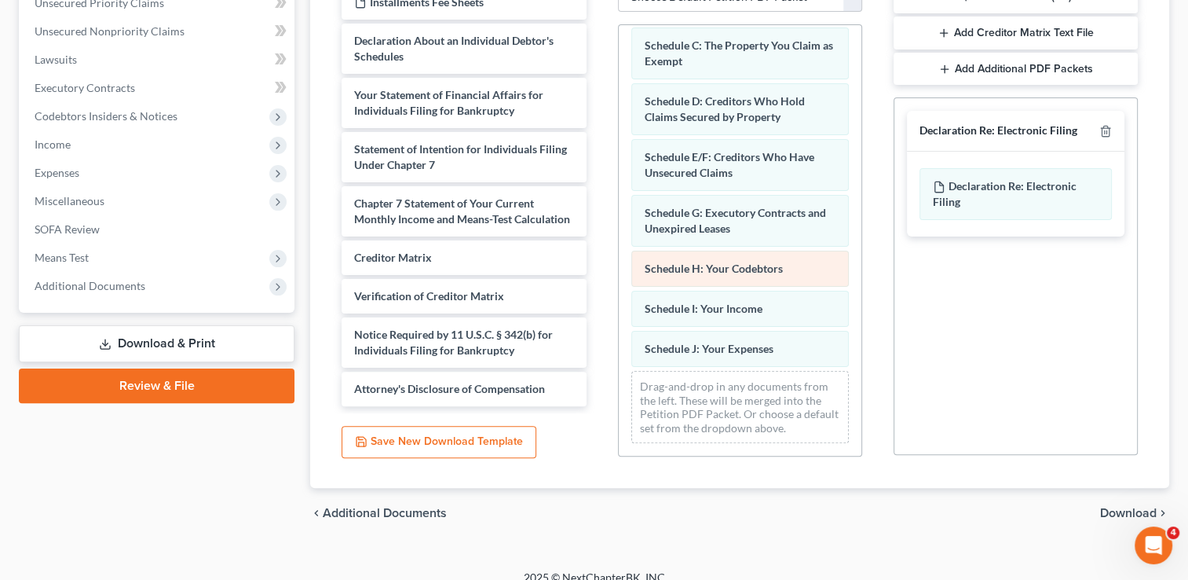
scroll to position [373, 0]
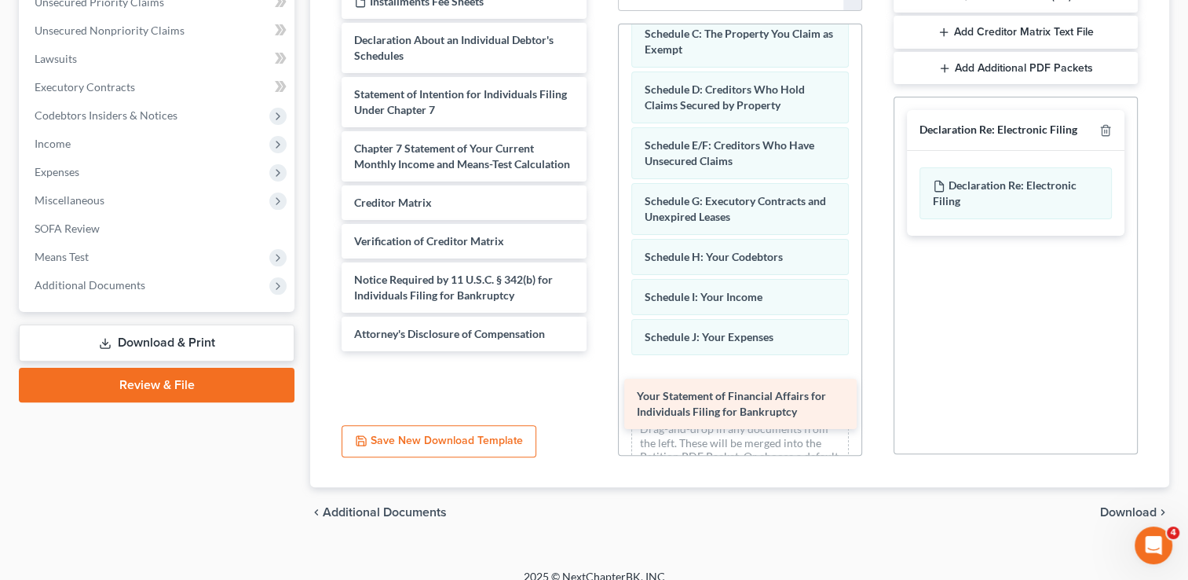
drag, startPoint x: 483, startPoint y: 101, endPoint x: 766, endPoint y: 404, distance: 414.5
click at [598, 351] on div "Your Statement of Financial Affairs for Individuals Filing for Bankruptcy Insta…" at bounding box center [463, 167] width 269 height 367
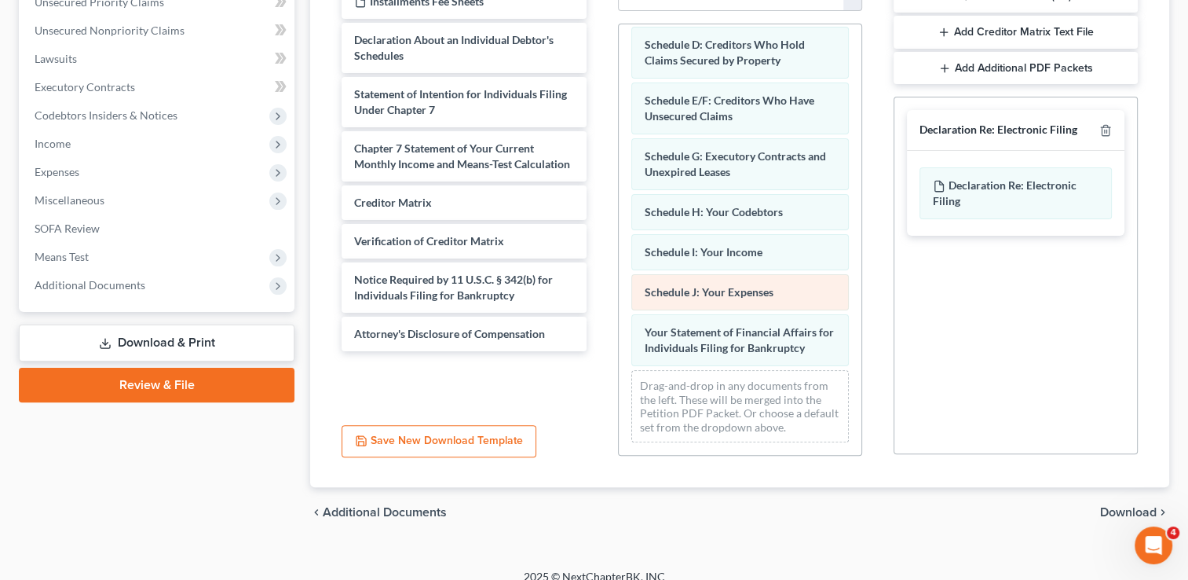
scroll to position [213, 0]
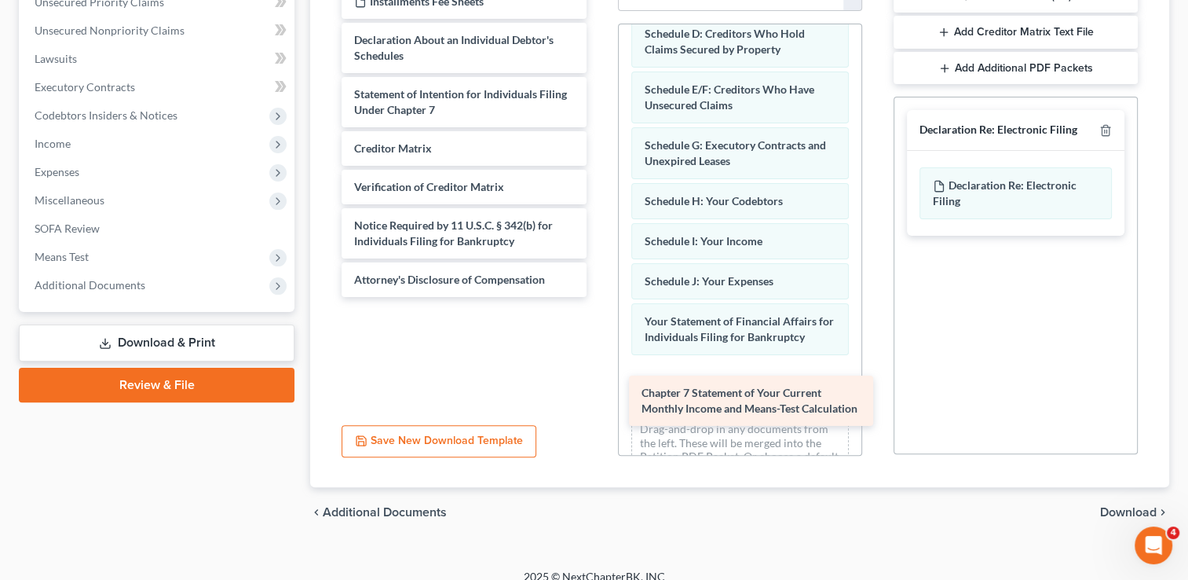
drag, startPoint x: 458, startPoint y: 151, endPoint x: 745, endPoint y: 394, distance: 376.1
click at [598, 297] on div "Chapter 7 Statement of Your Current Monthly Income and Means-Test Calculation I…" at bounding box center [463, 140] width 269 height 313
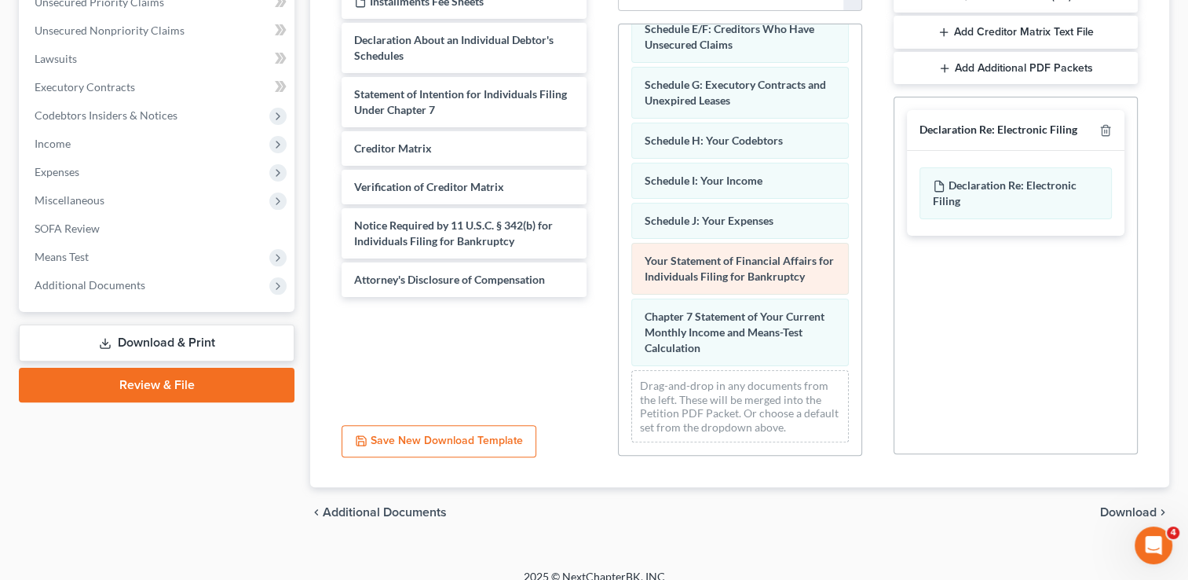
scroll to position [284, 0]
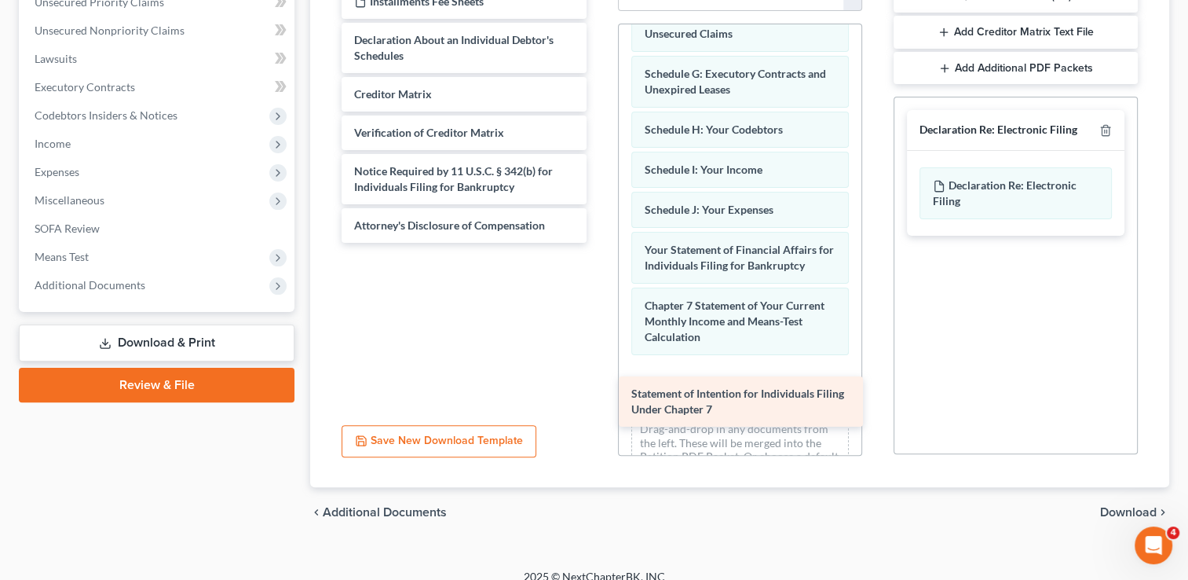
drag, startPoint x: 526, startPoint y: 99, endPoint x: 803, endPoint y: 400, distance: 409.1
click at [598, 243] on div "Statement of Intention for Individuals Filing Under Chapter 7 Installments Fee …" at bounding box center [463, 113] width 269 height 258
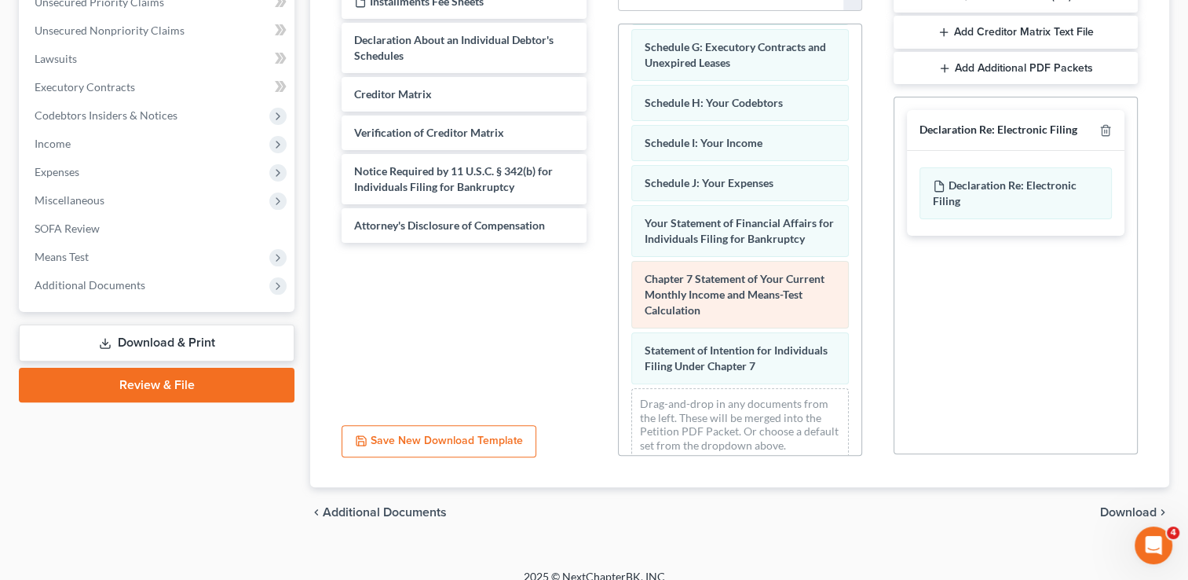
scroll to position [339, 0]
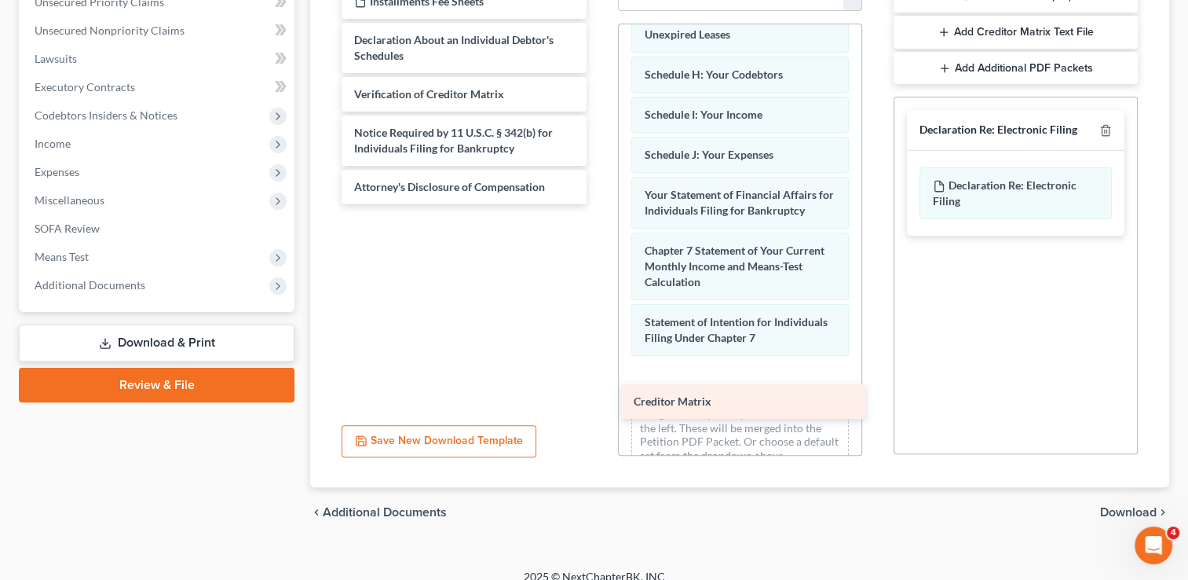
drag, startPoint x: 525, startPoint y: 95, endPoint x: 804, endPoint y: 404, distance: 416.4
click at [598, 204] on div "Creditor Matrix Installments Fee Sheets Declaration About an Individual Debtor'…" at bounding box center [463, 94] width 269 height 220
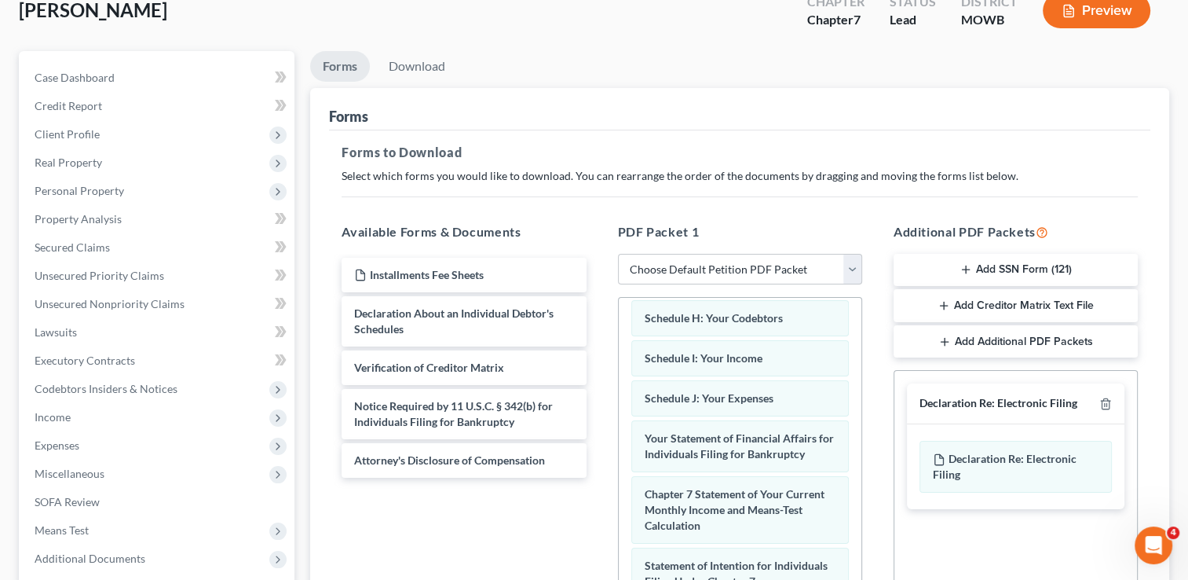
scroll to position [79, 0]
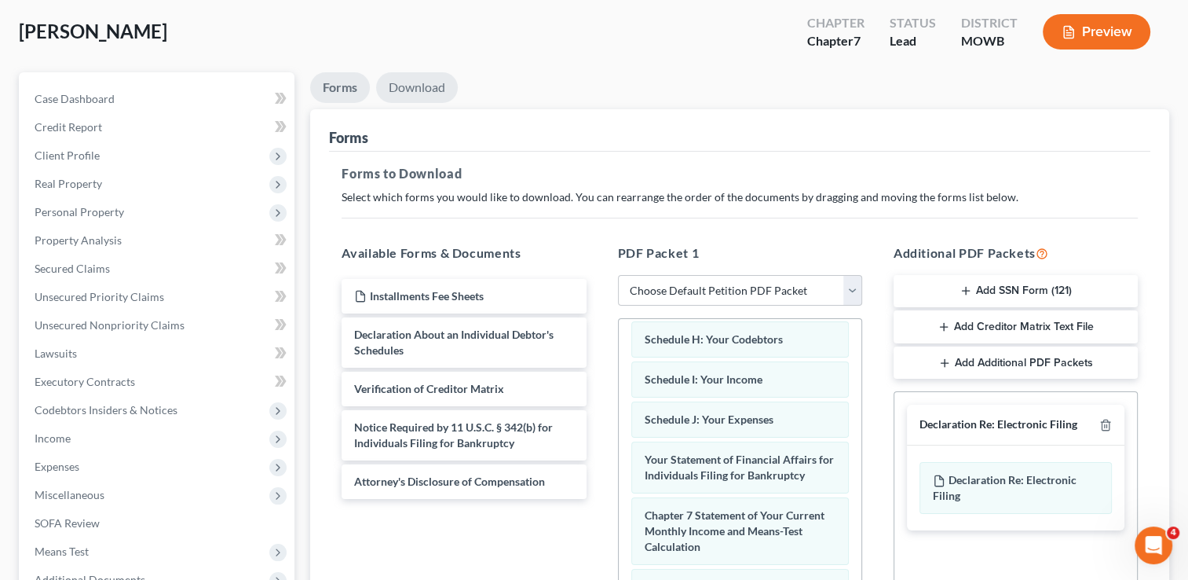
click at [431, 85] on link "Download" at bounding box center [417, 87] width 82 height 31
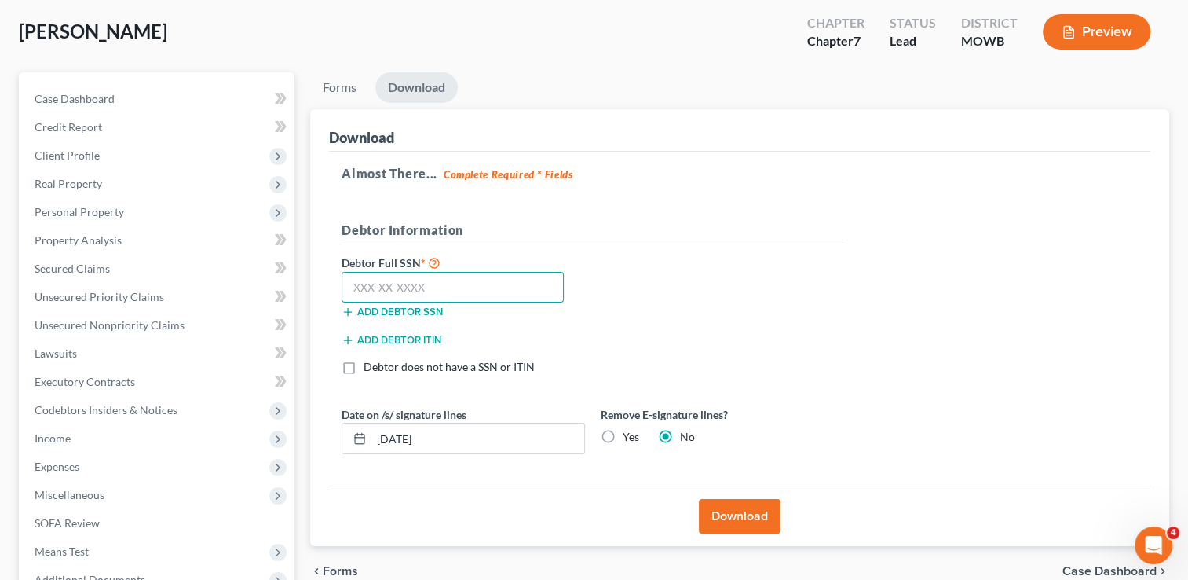
click at [479, 291] on input "text" at bounding box center [453, 287] width 222 height 31
type input "489-82-7891"
click at [741, 508] on button "Download" at bounding box center [740, 516] width 82 height 35
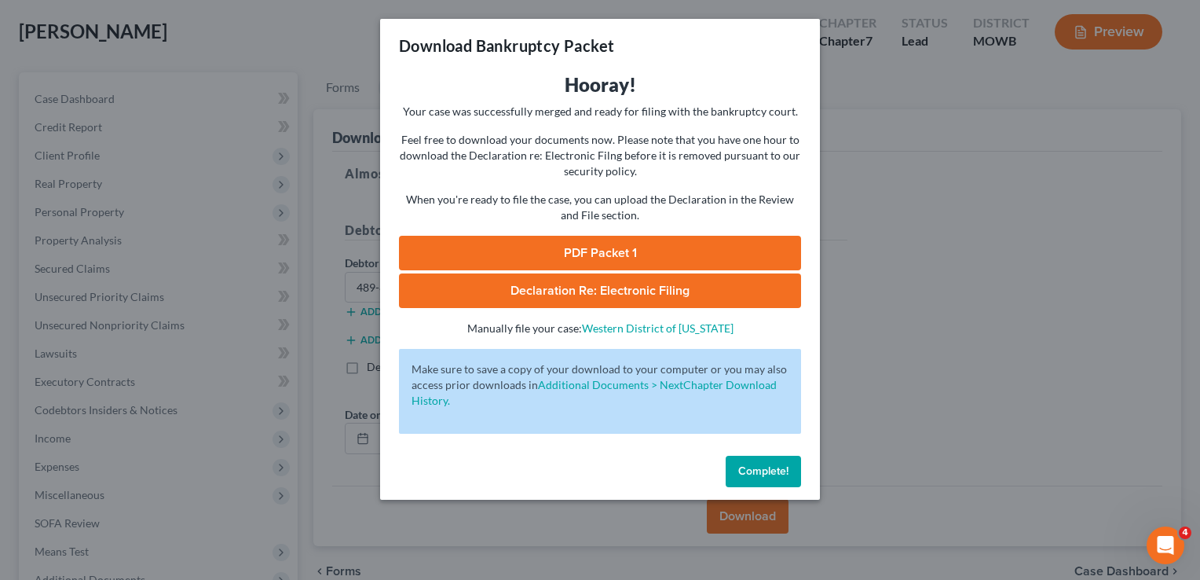
click at [609, 250] on link "PDF Packet 1" at bounding box center [600, 253] width 402 height 35
click at [782, 473] on span "Complete!" at bounding box center [763, 470] width 50 height 13
